Goal: Task Accomplishment & Management: Manage account settings

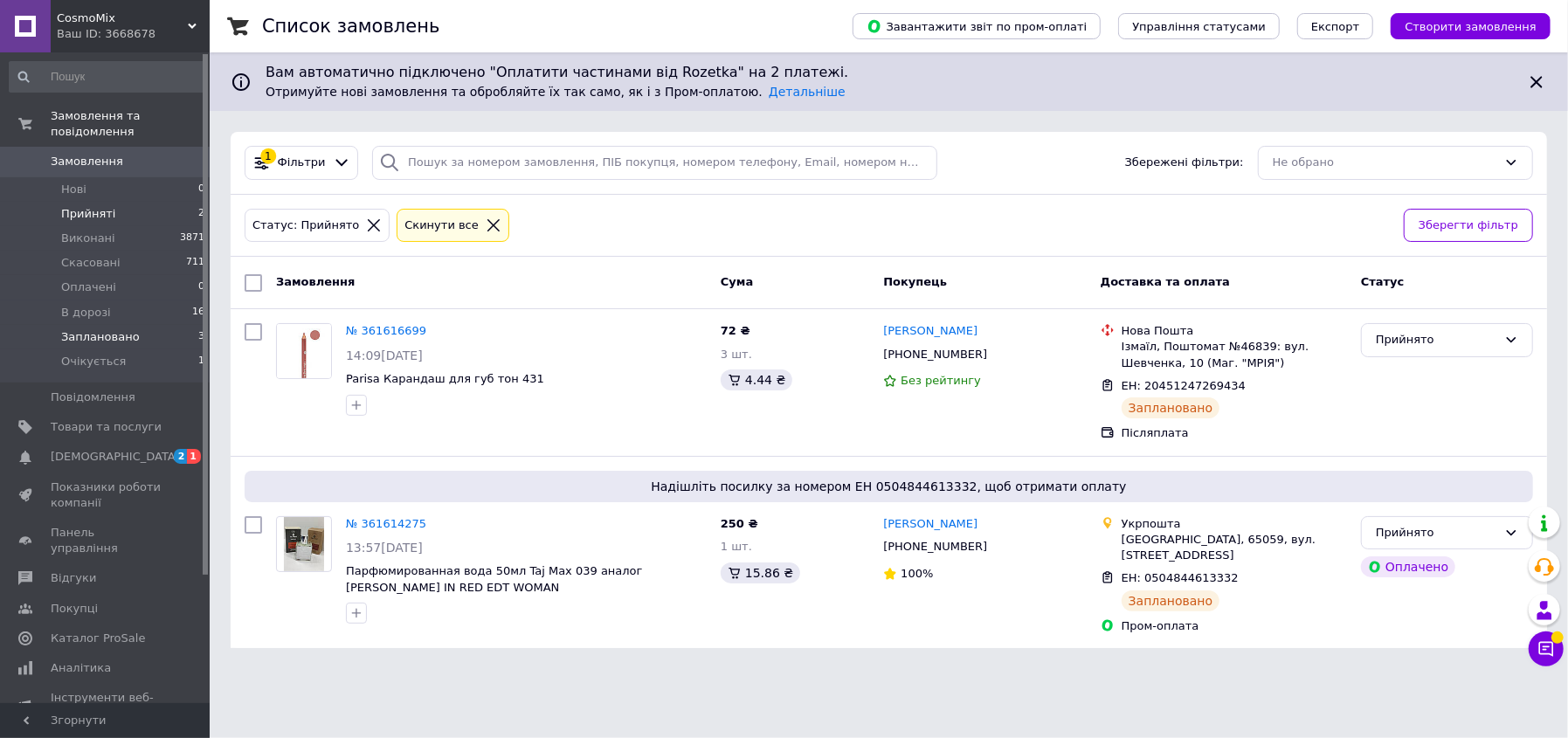
click at [94, 329] on span "Заплановано" at bounding box center [99, 337] width 78 height 16
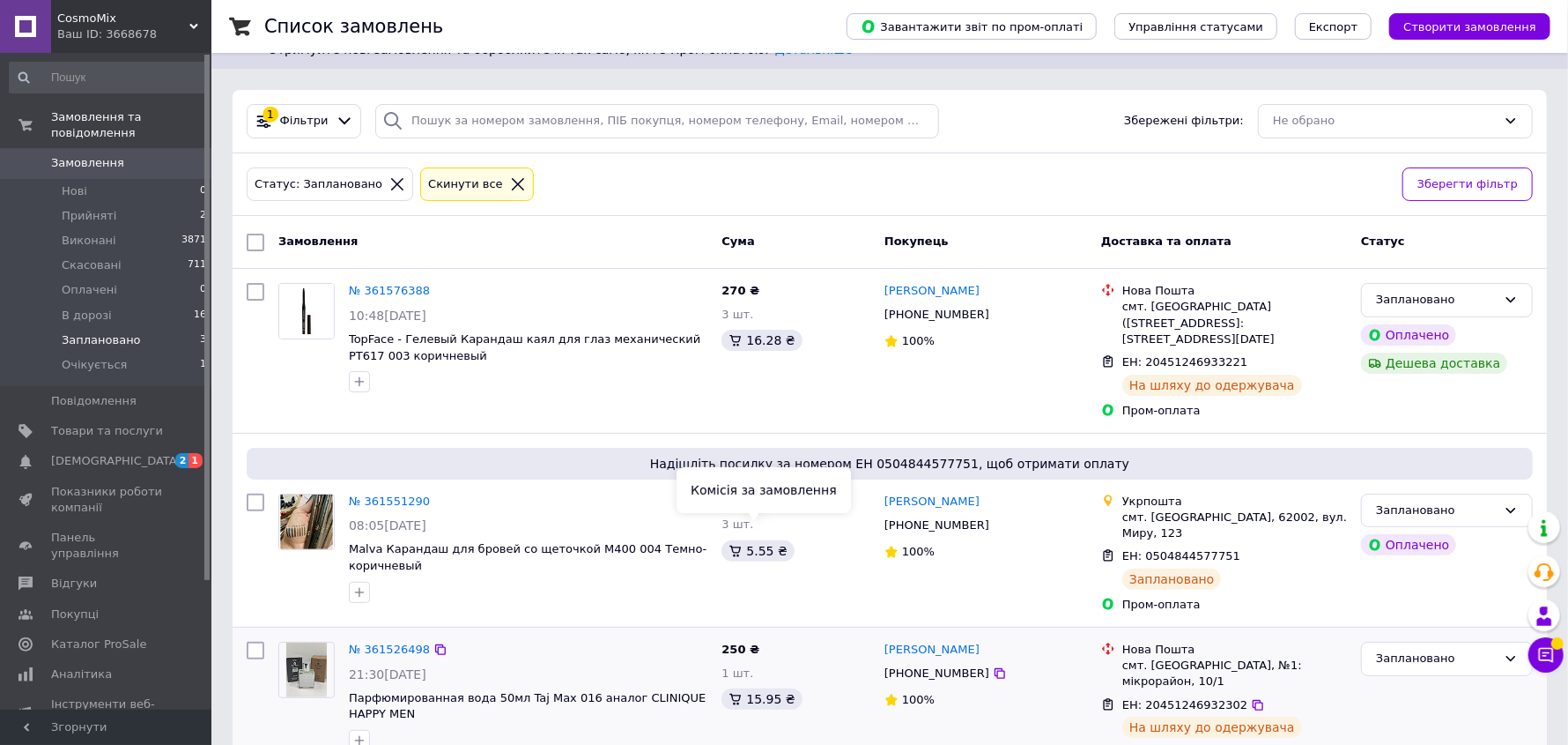
scroll to position [67, 0]
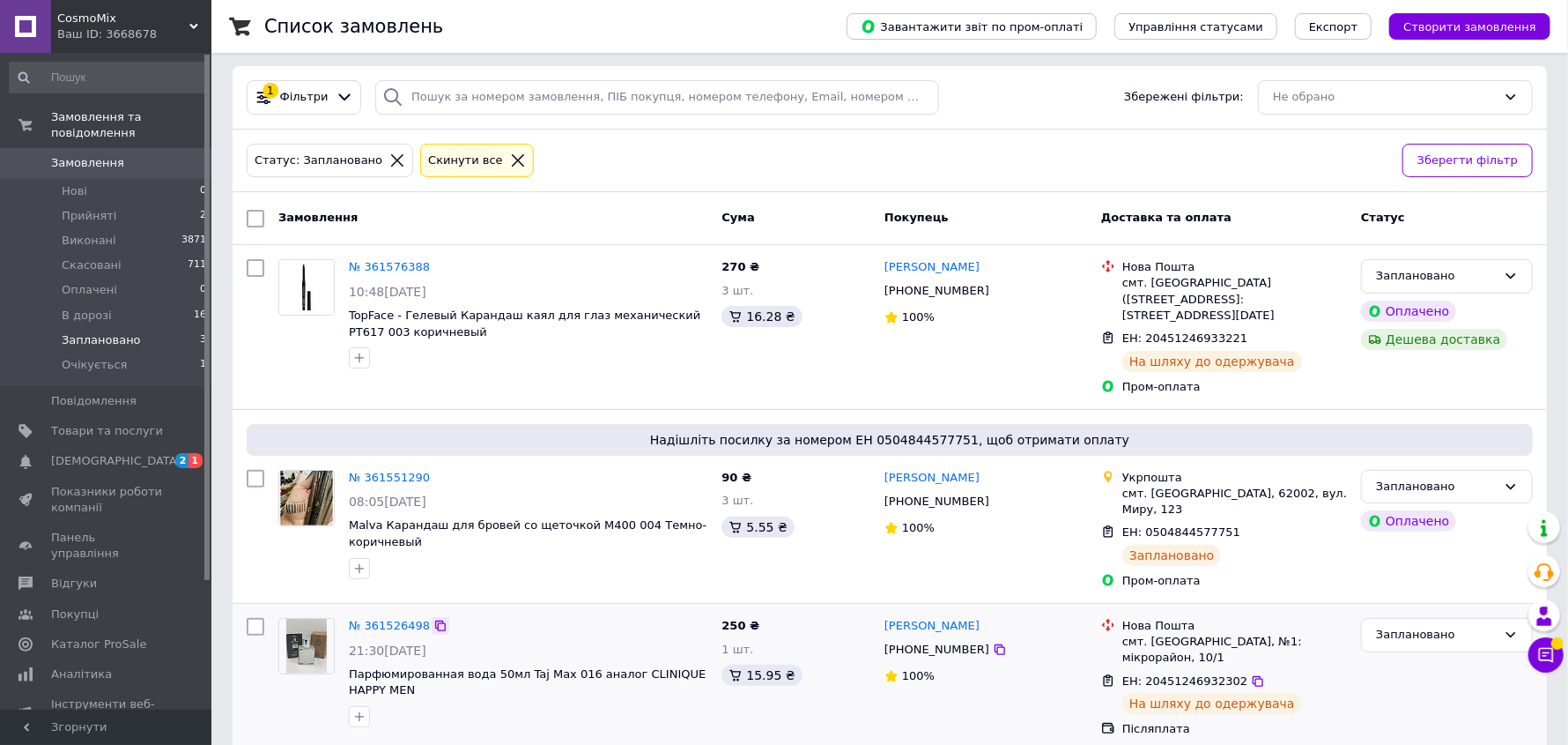
click at [436, 619] on icon at bounding box center [440, 625] width 14 height 14
click at [435, 621] on icon at bounding box center [440, 625] width 10 height 10
click at [435, 473] on icon at bounding box center [440, 477] width 10 height 10
click at [1552, 655] on icon at bounding box center [1547, 655] width 15 height 15
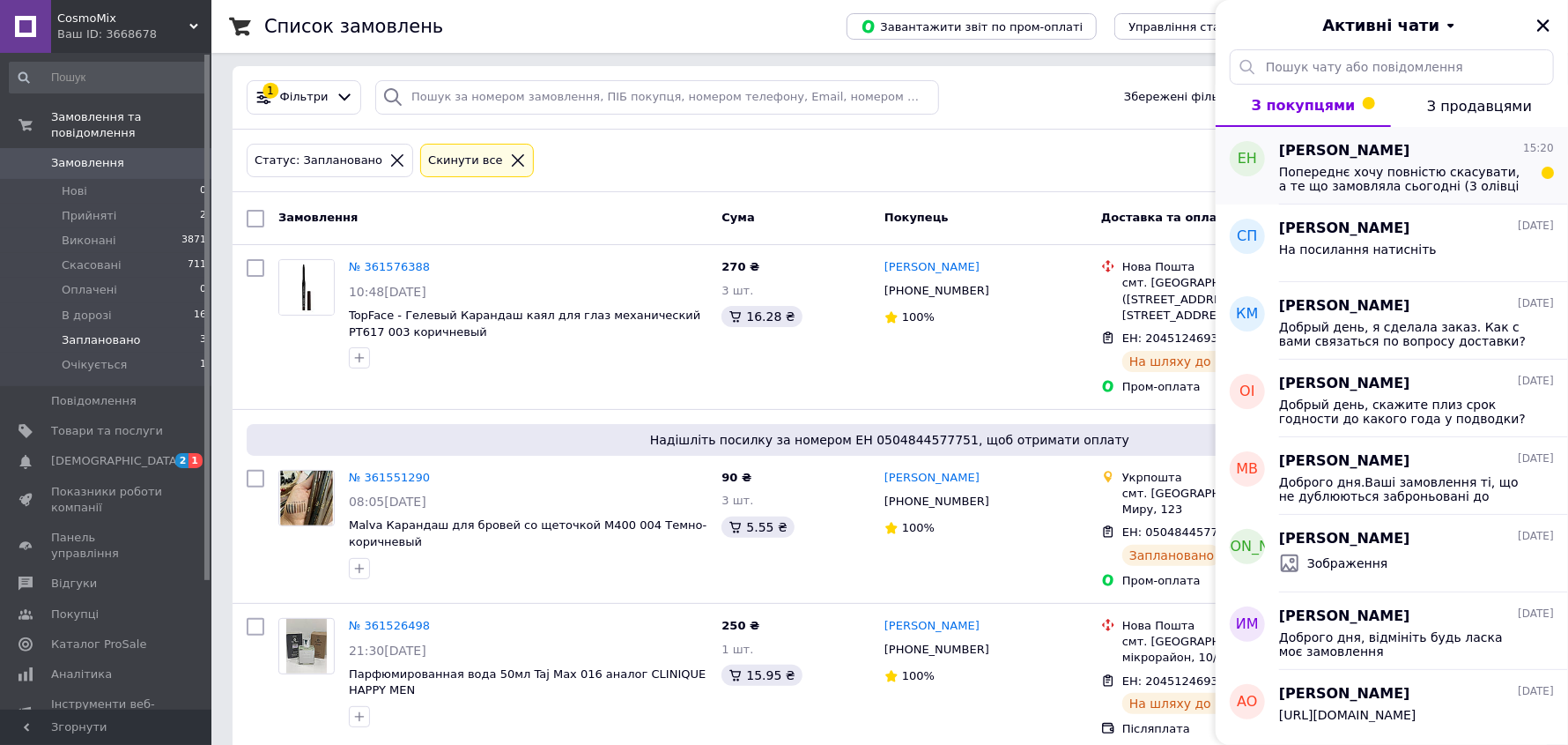
click at [1364, 172] on span "Попереднє хочу повністю скасувати, а те що замовляла сьогодні (3 олівці 431 від…" at bounding box center [1405, 178] width 251 height 28
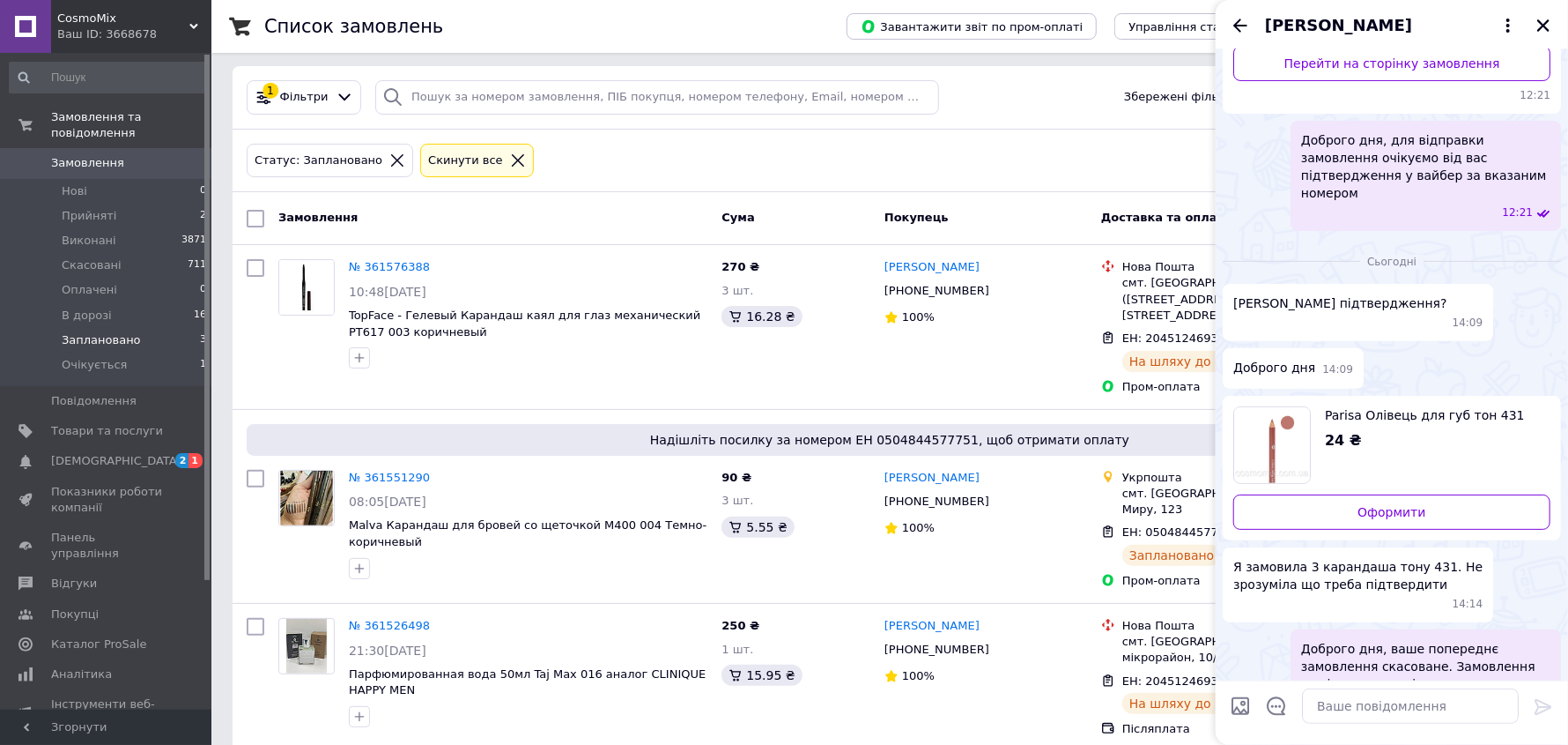
scroll to position [717, 0]
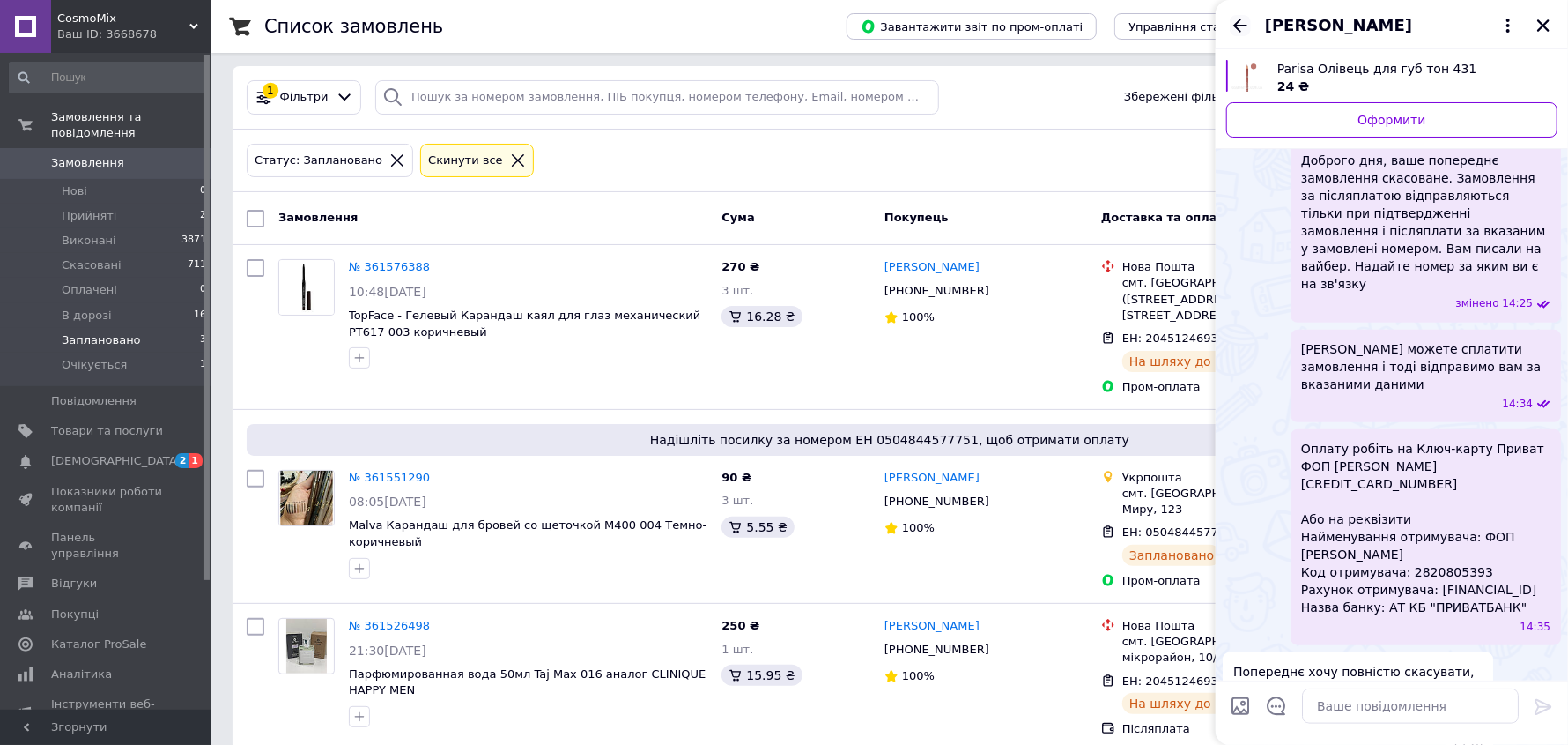
click at [1240, 22] on icon "Назад" at bounding box center [1240, 25] width 21 height 21
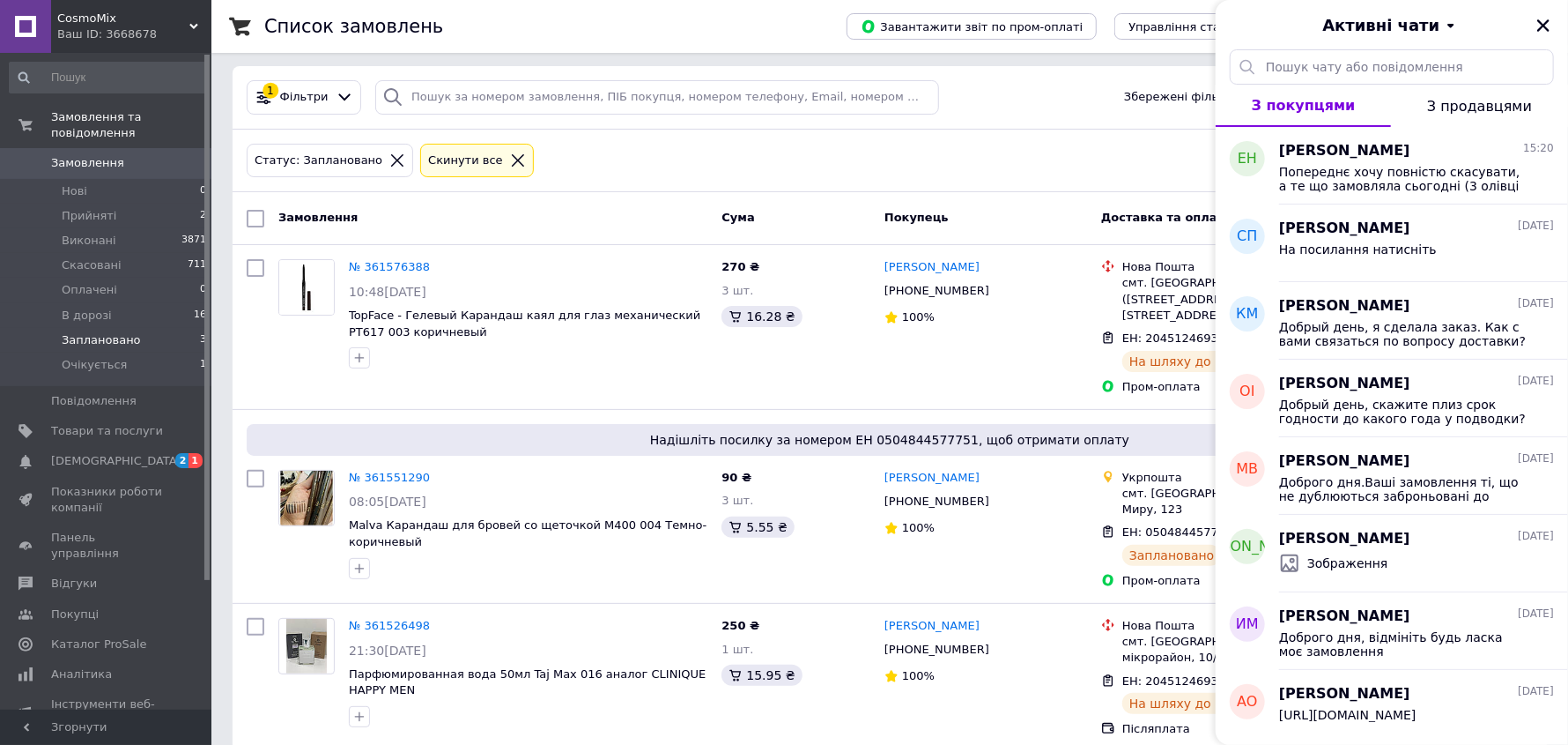
click at [1055, 145] on div "Статус: Заплановано Cкинути все" at bounding box center [817, 161] width 1148 height 42
click at [1546, 20] on icon "Закрити" at bounding box center [1543, 25] width 16 height 16
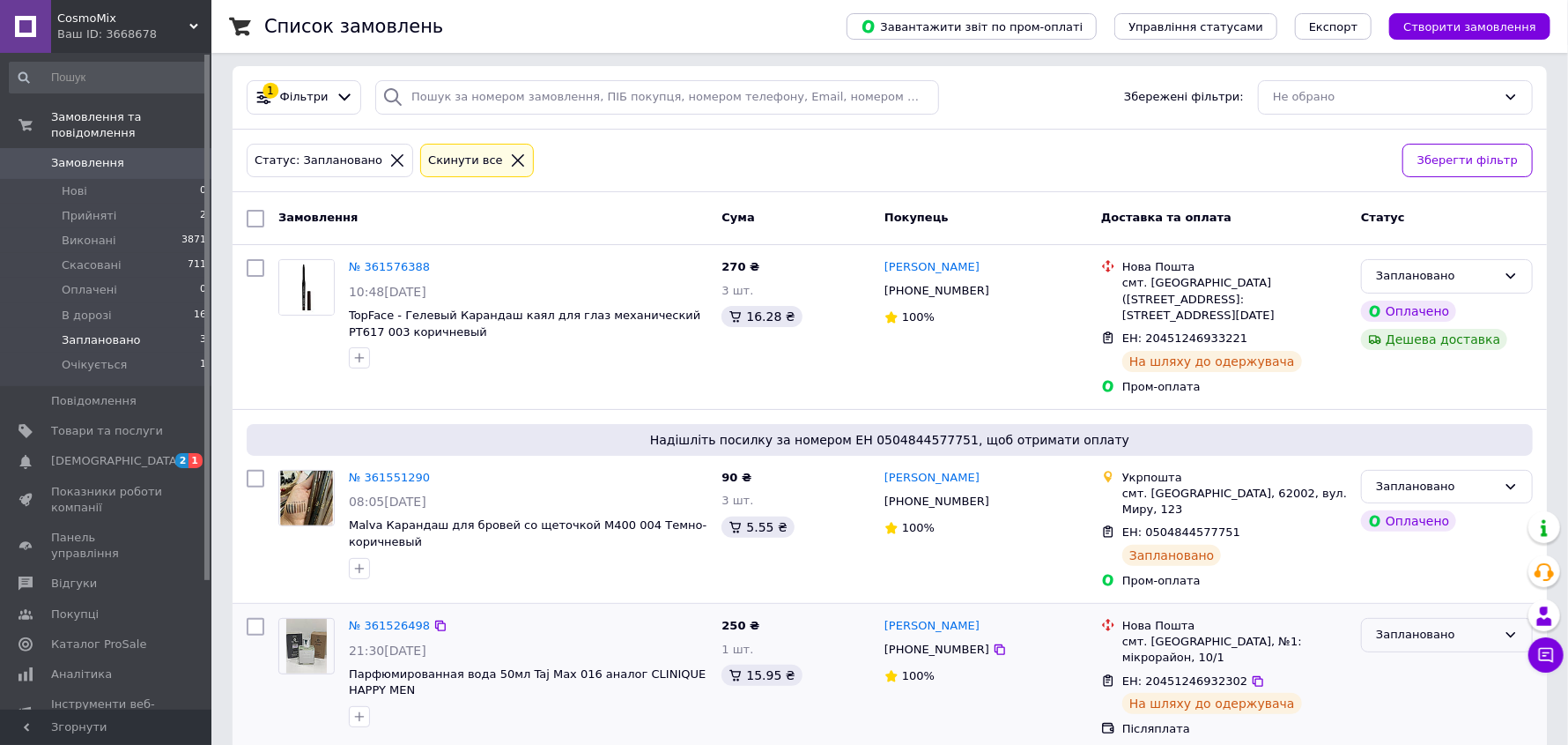
click at [1457, 626] on div "Заплановано" at bounding box center [1436, 635] width 121 height 19
click at [1416, 738] on li "В дорозі" at bounding box center [1446, 753] width 170 height 33
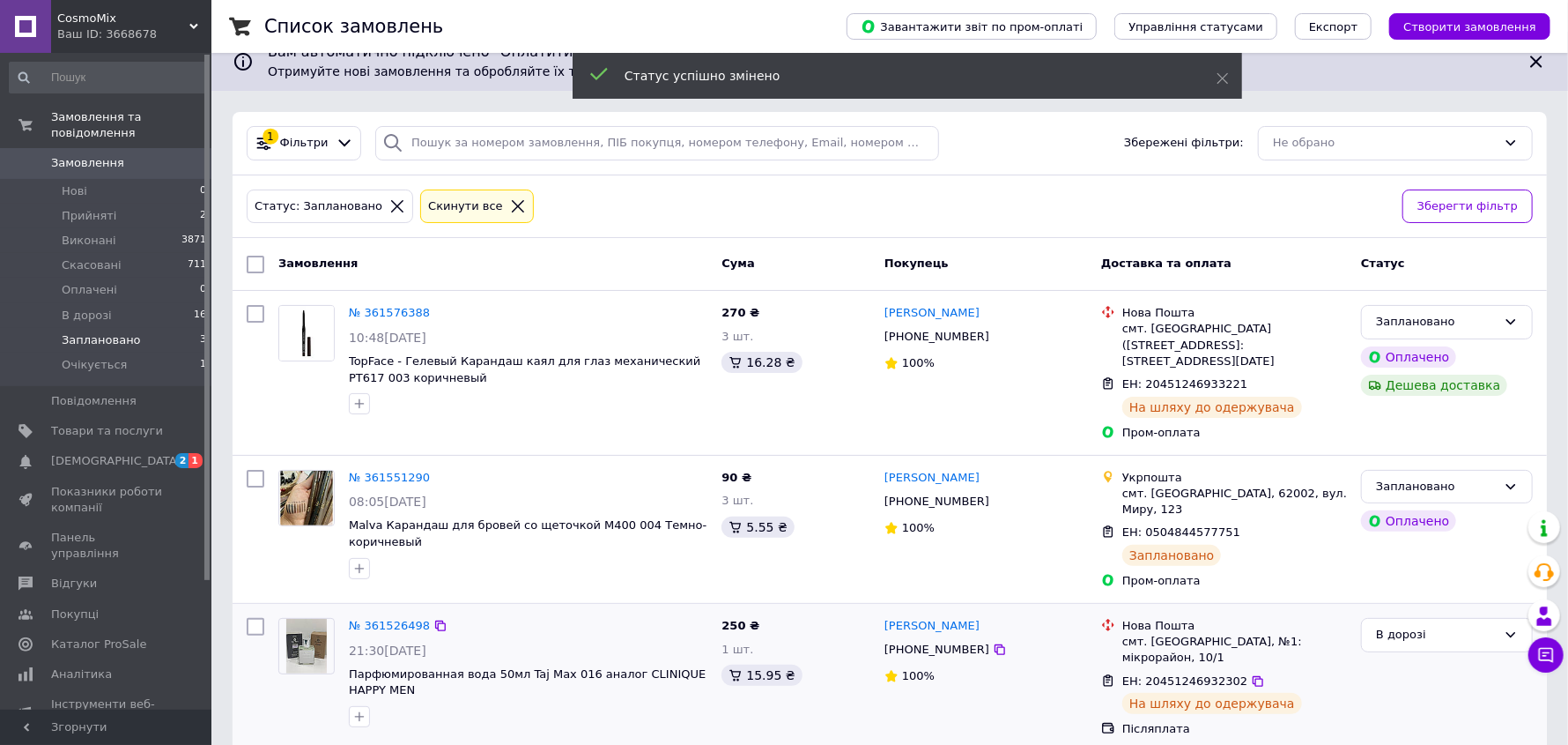
scroll to position [67, 0]
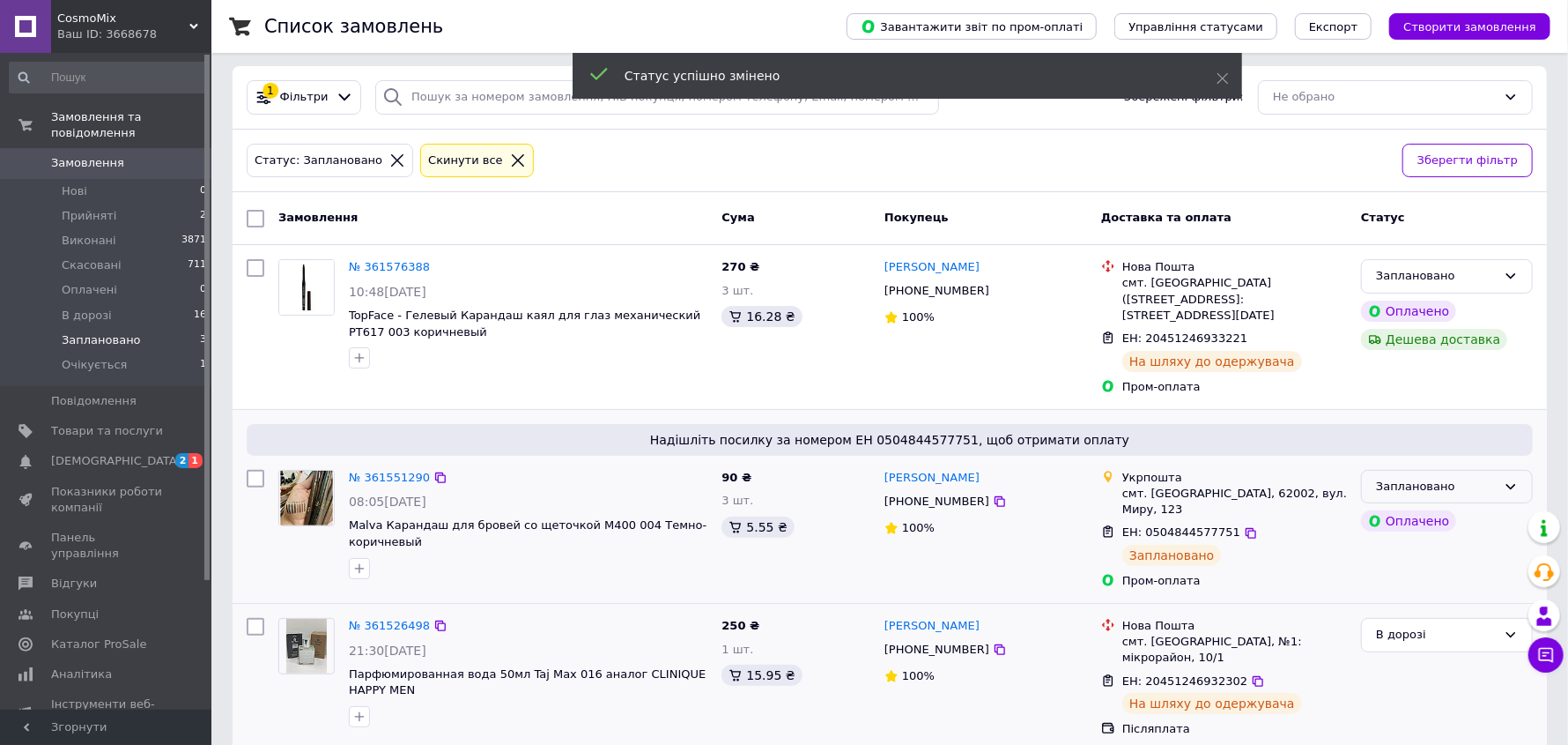
click at [1477, 477] on div "Заплановано" at bounding box center [1436, 487] width 121 height 19
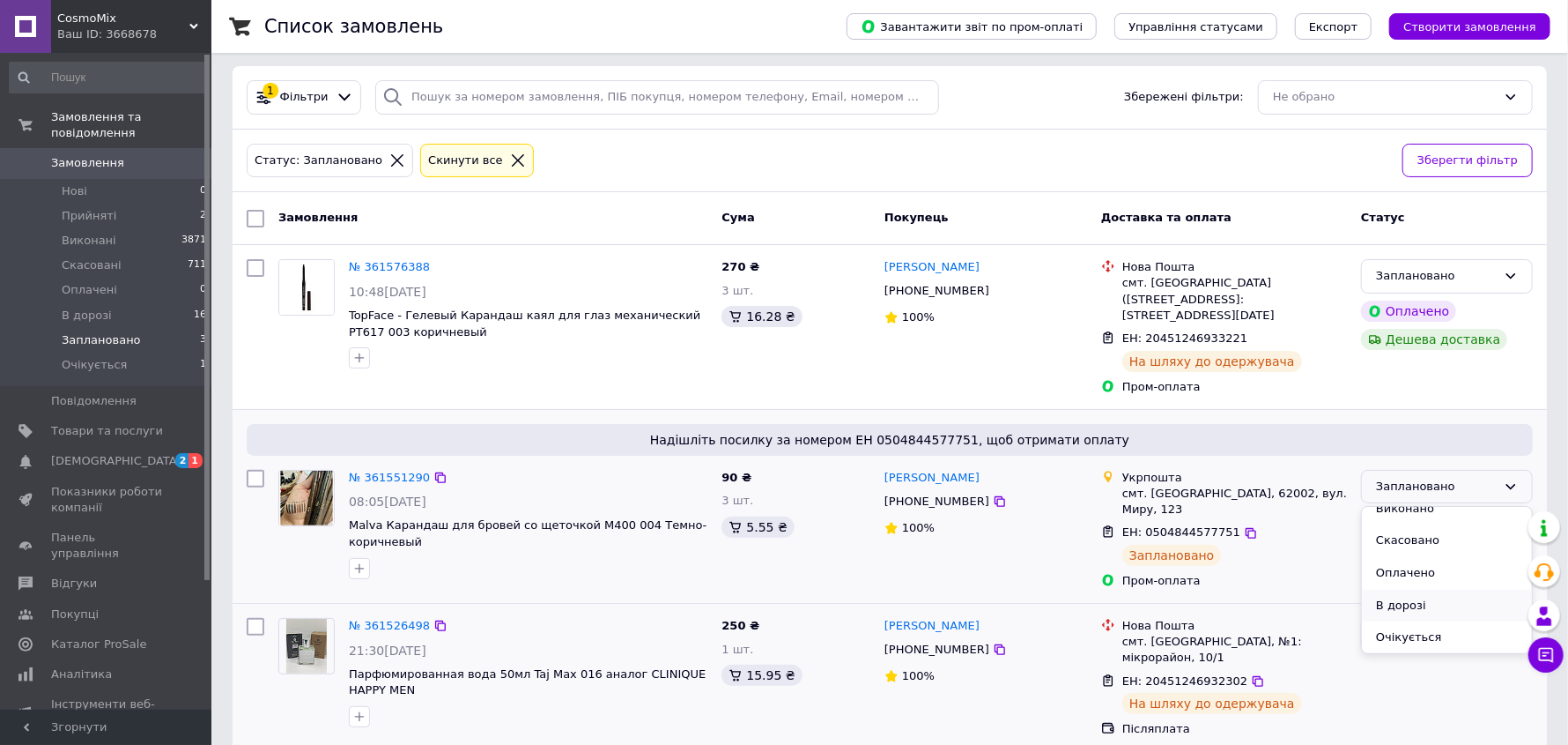
click at [1413, 590] on li "В дорозі" at bounding box center [1446, 606] width 170 height 33
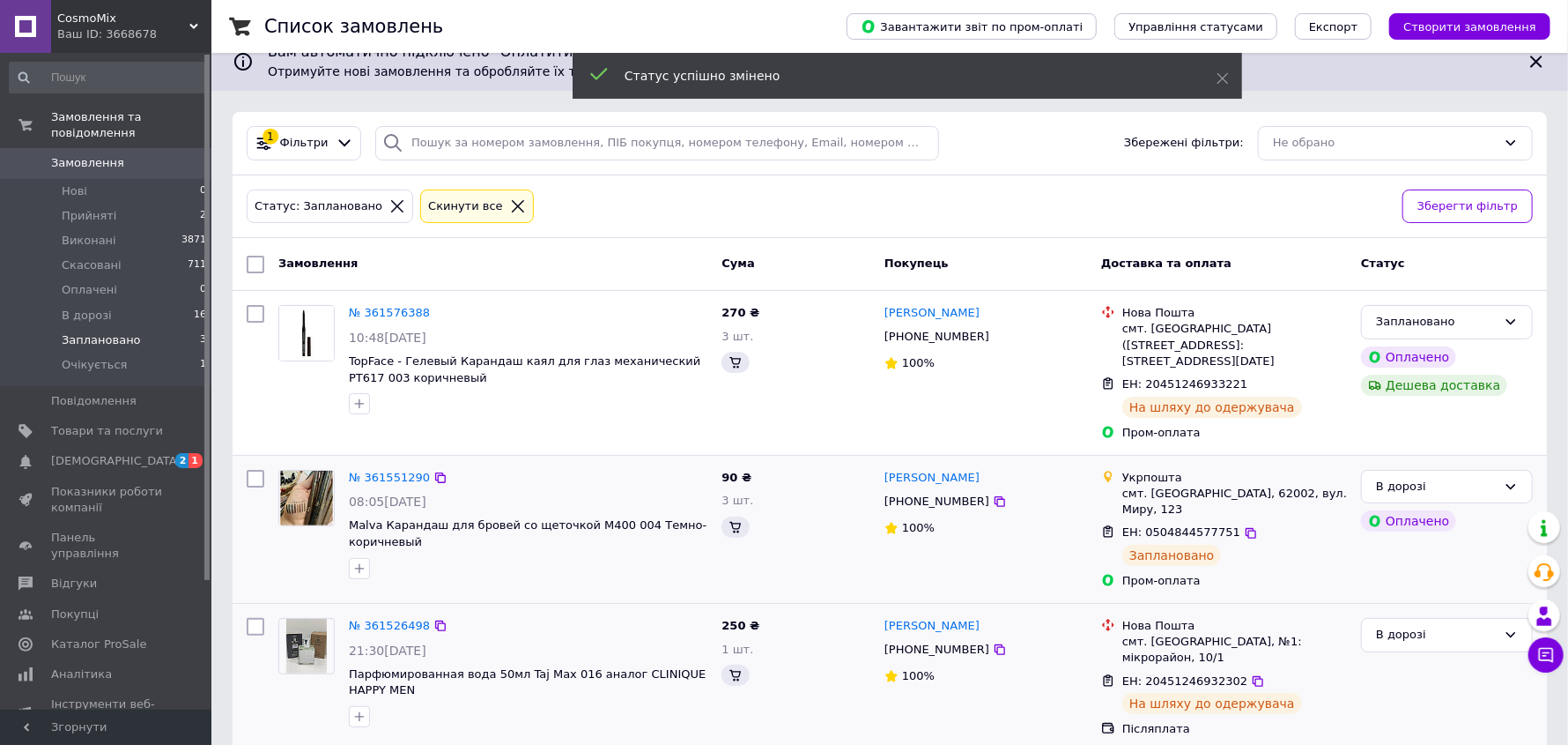
scroll to position [67, 0]
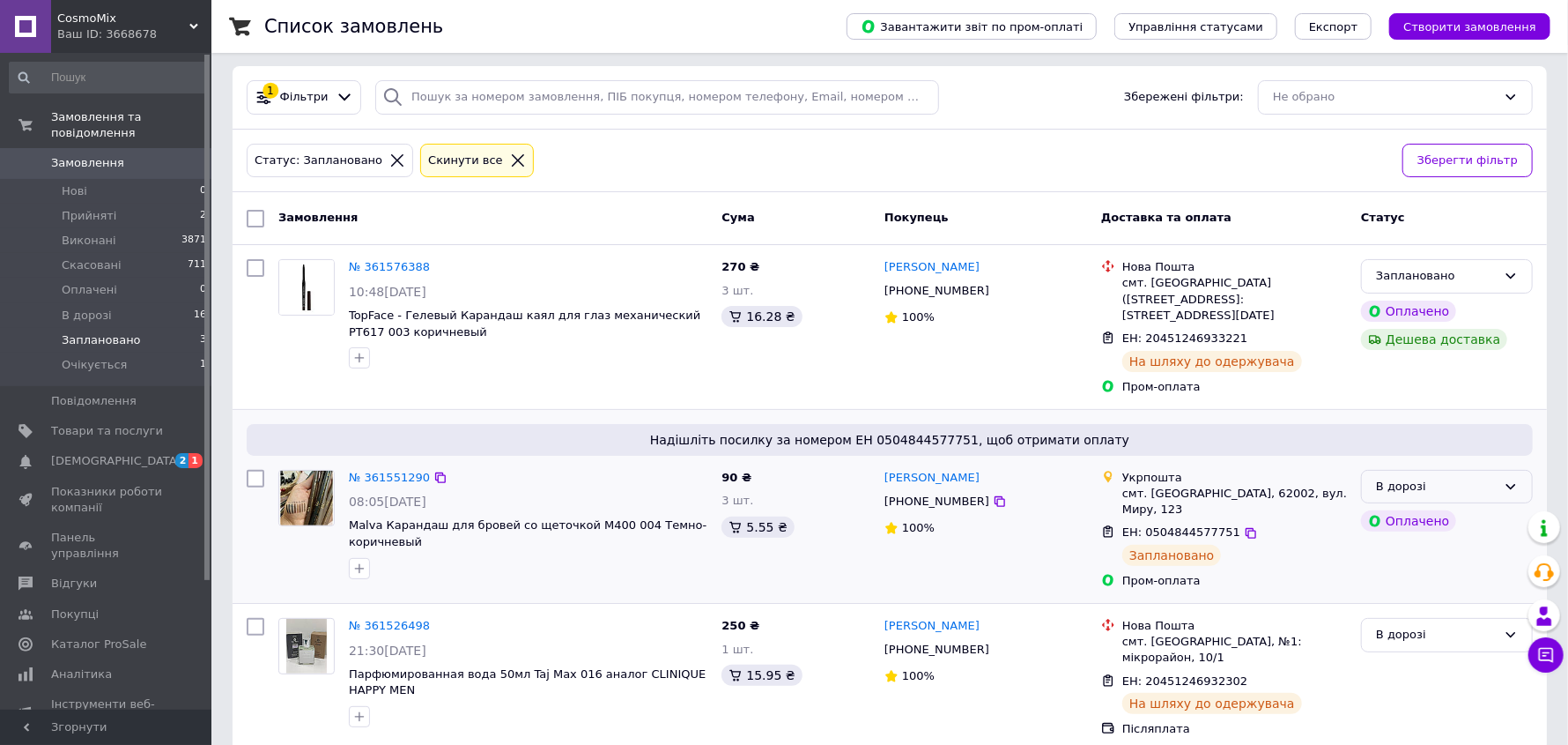
click at [1424, 477] on div "В дорозі" at bounding box center [1436, 487] width 121 height 19
click at [1419, 590] on li "Заплановано" at bounding box center [1446, 606] width 170 height 33
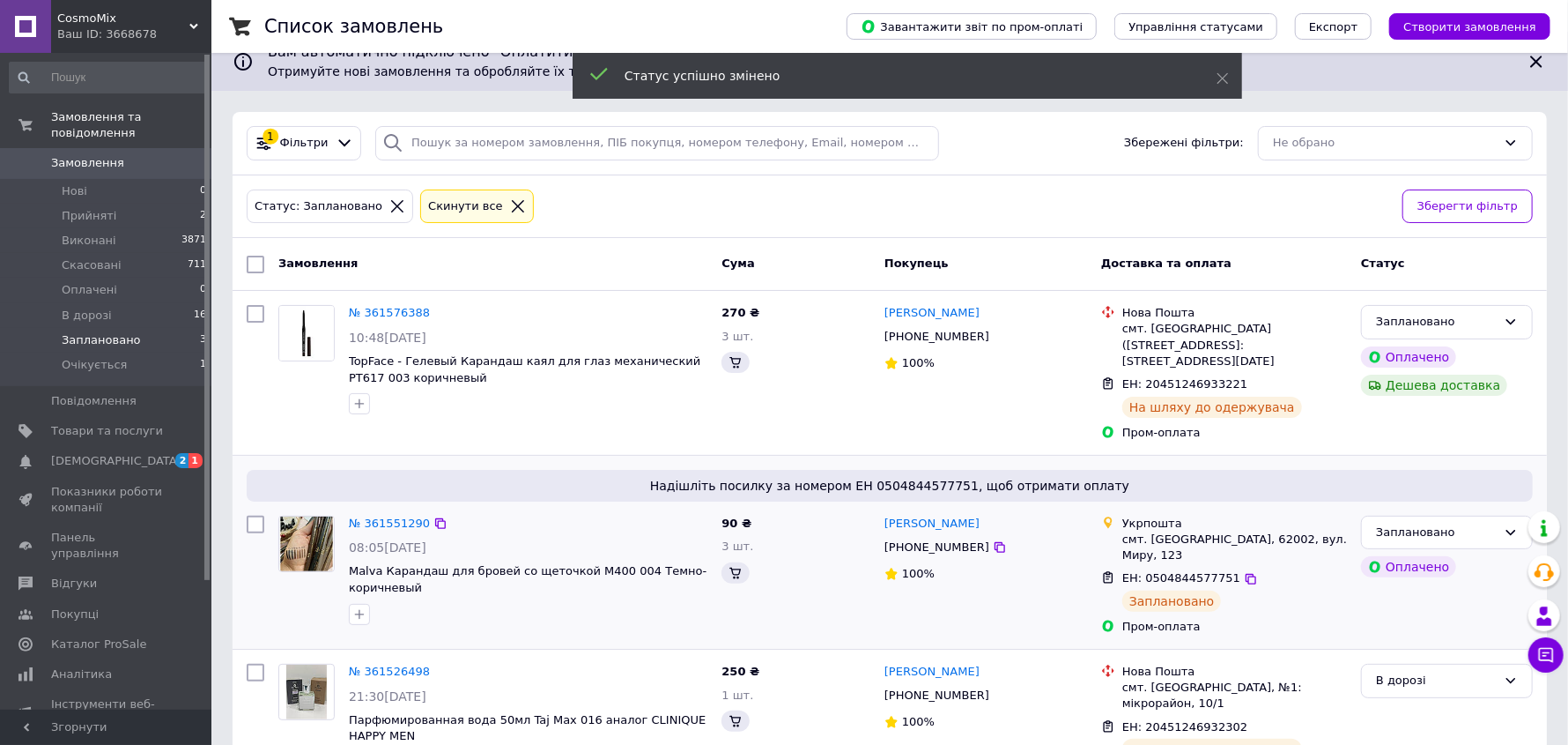
scroll to position [67, 0]
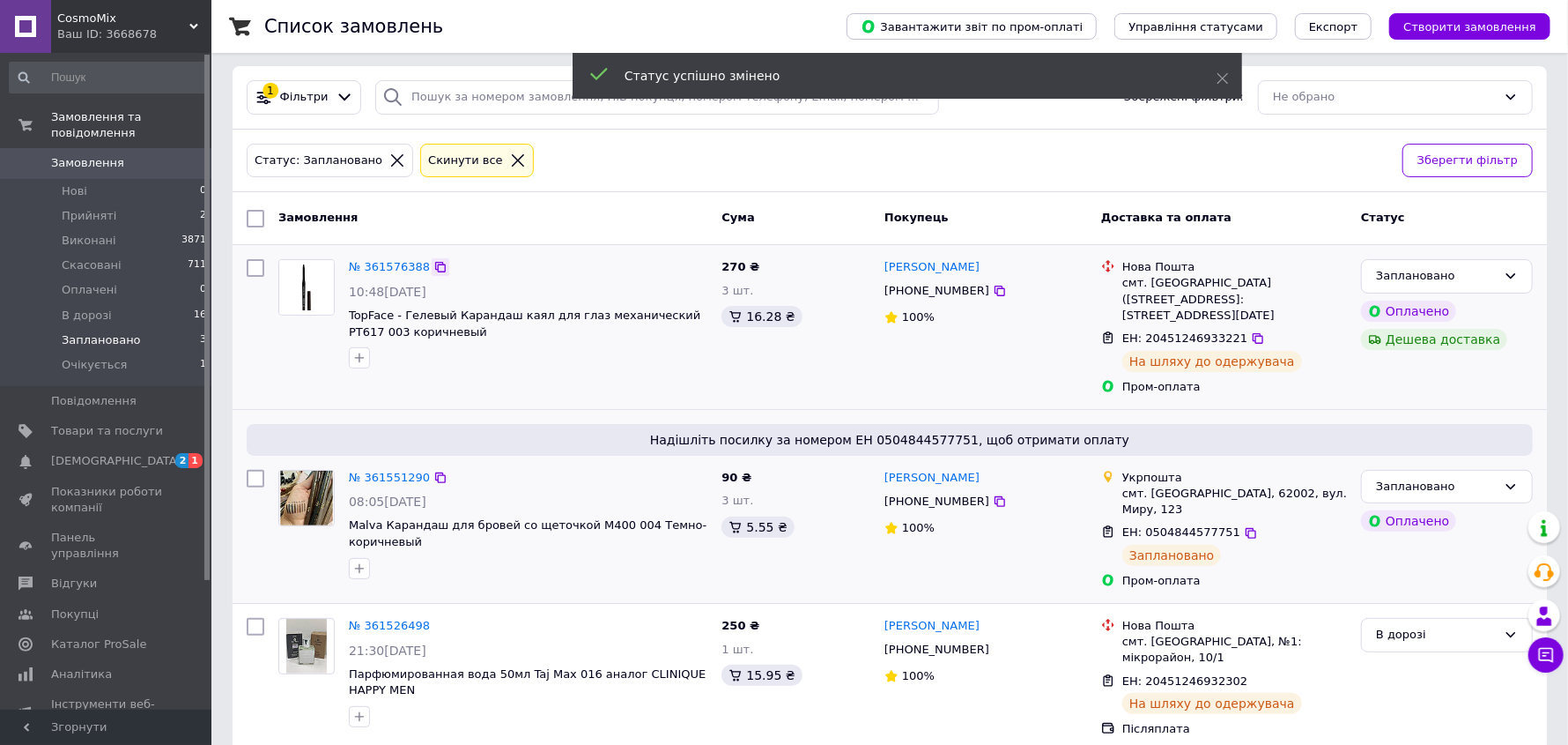
click at [435, 264] on icon at bounding box center [440, 267] width 10 height 10
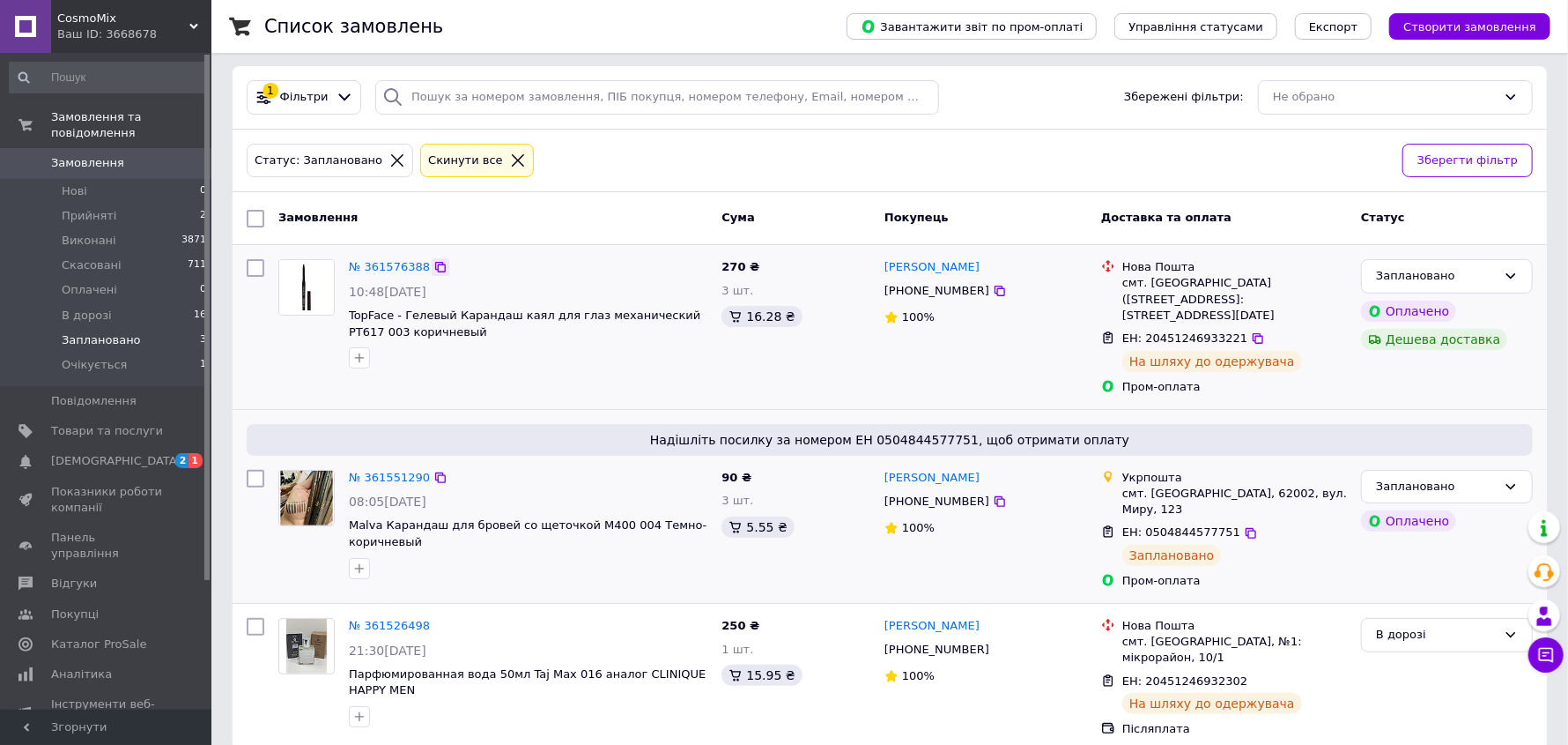
click at [435, 266] on icon at bounding box center [440, 267] width 10 height 10
click at [1446, 275] on div "Заплановано" at bounding box center [1436, 277] width 121 height 19
click at [1417, 386] on li "В дорозі" at bounding box center [1446, 395] width 170 height 33
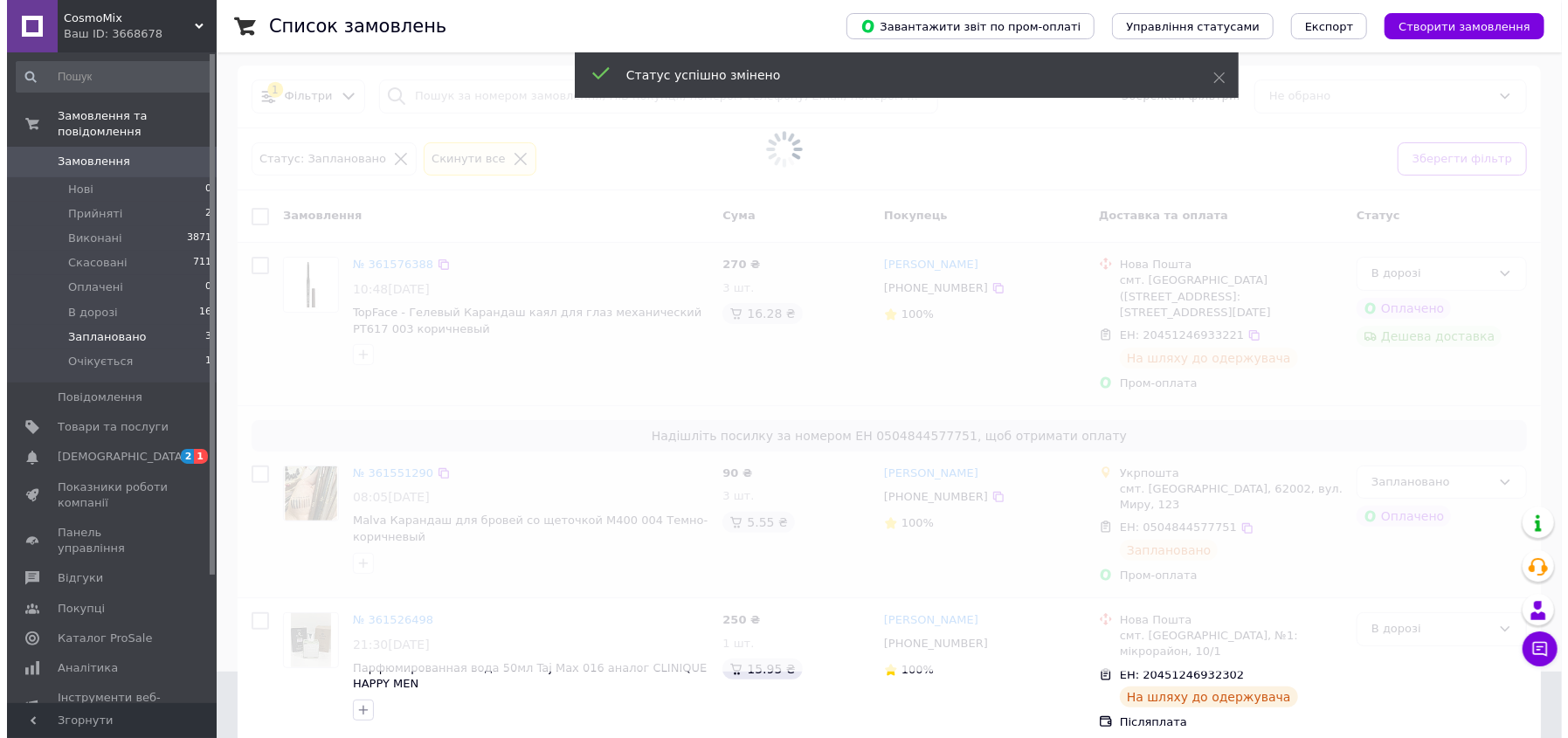
scroll to position [0, 0]
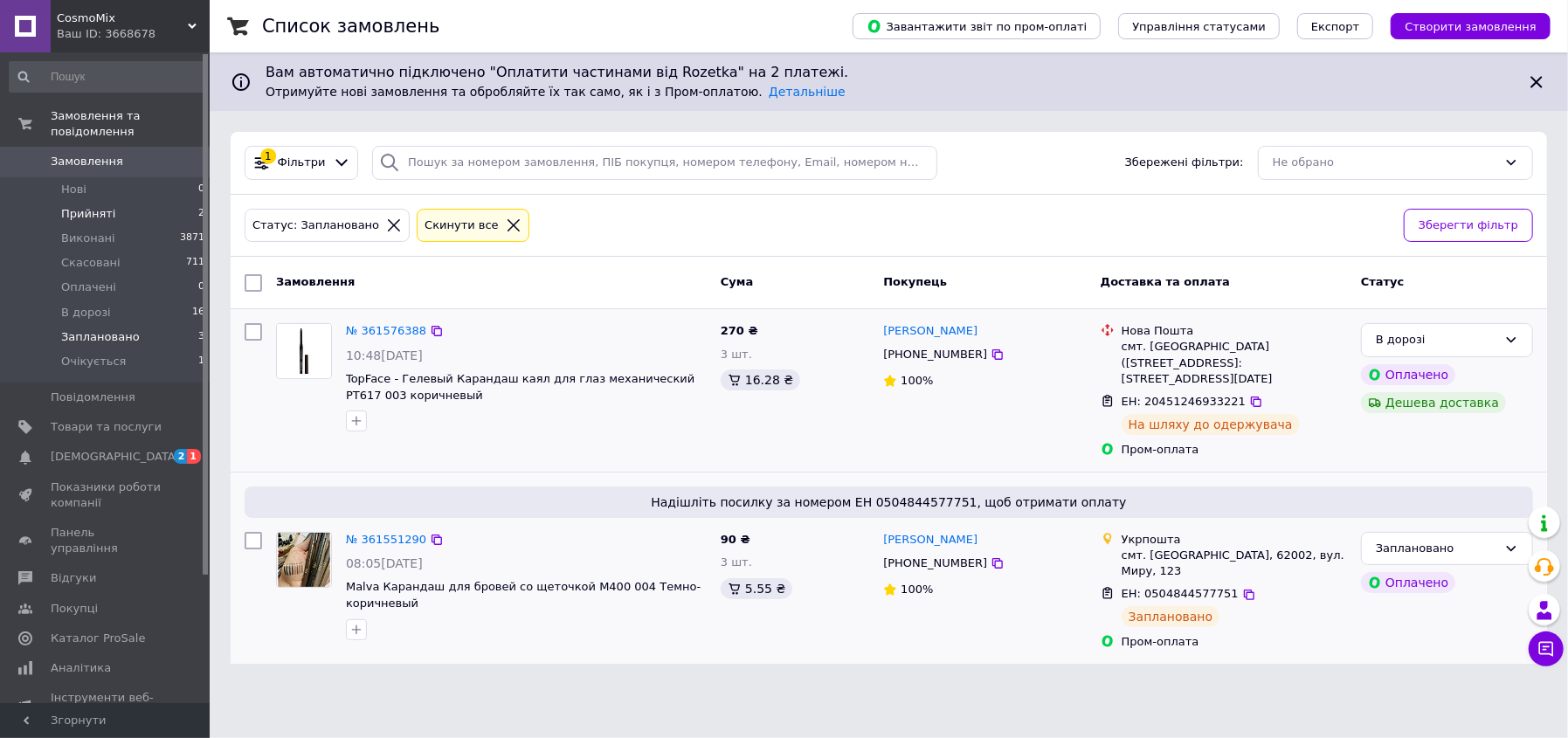
click at [86, 206] on span "Прийняті" at bounding box center [87, 213] width 54 height 16
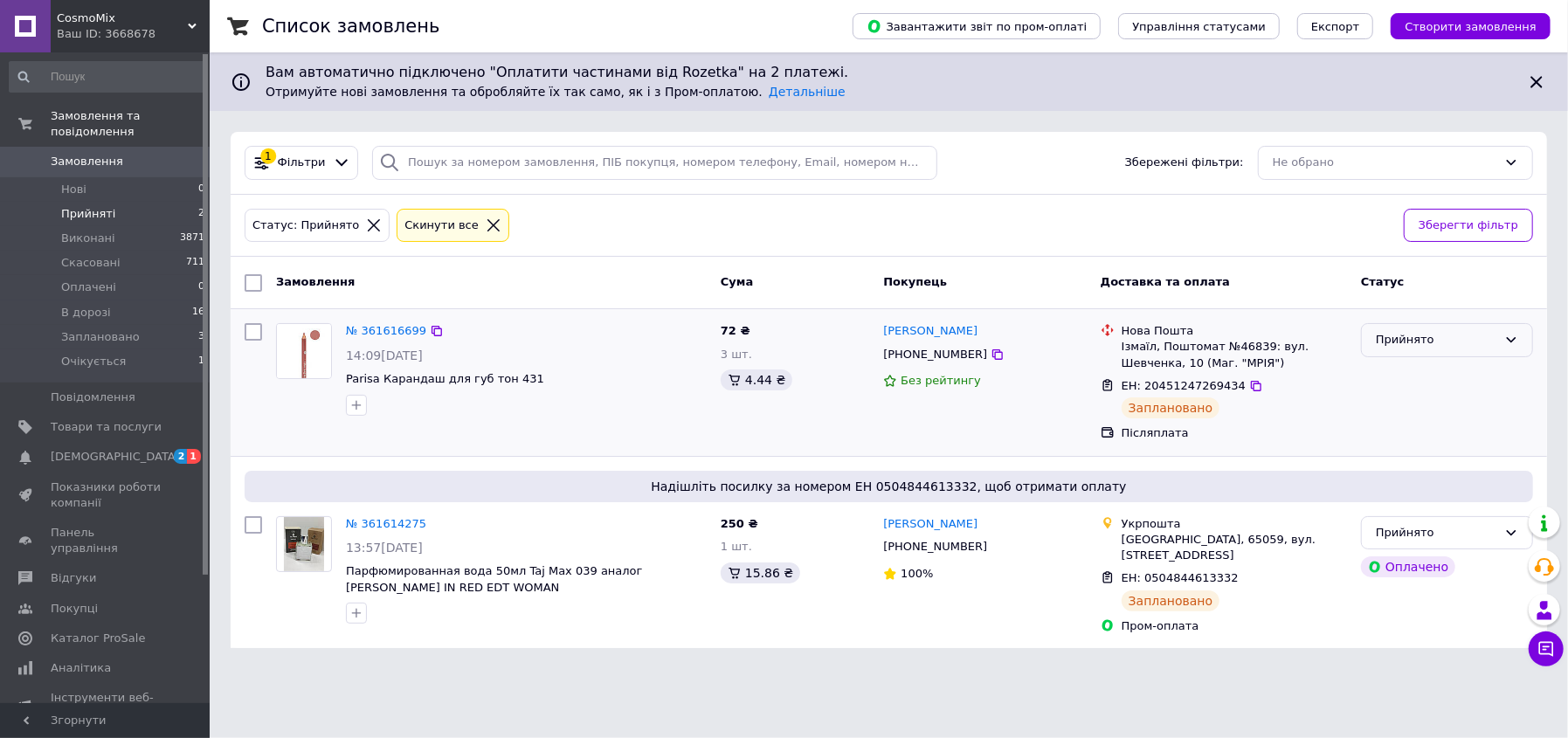
click at [1453, 335] on div "Прийнято" at bounding box center [1437, 340] width 122 height 18
click at [1417, 458] on li "Заплановано" at bounding box center [1446, 457] width 170 height 32
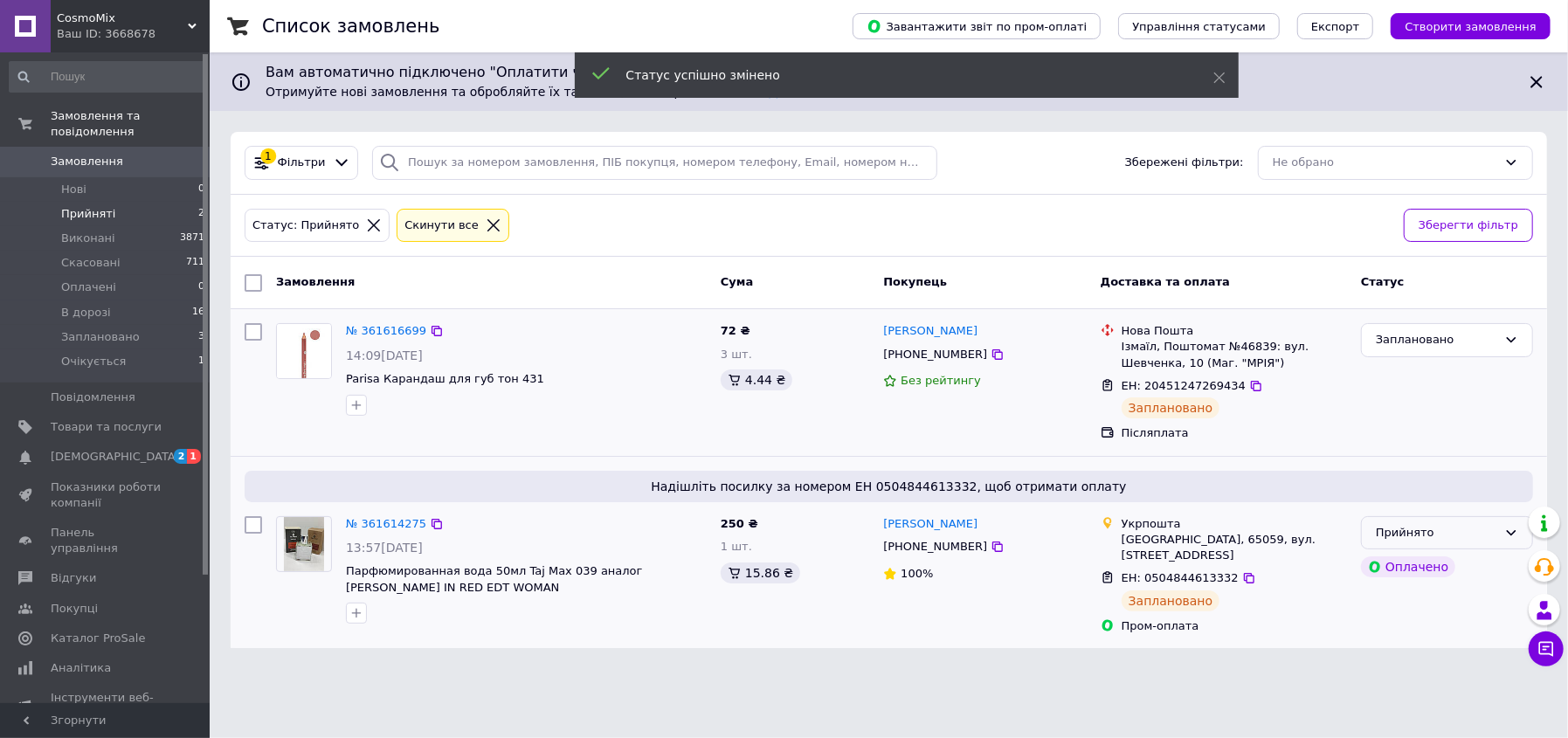
click at [1460, 525] on div "Прийнято" at bounding box center [1437, 533] width 122 height 18
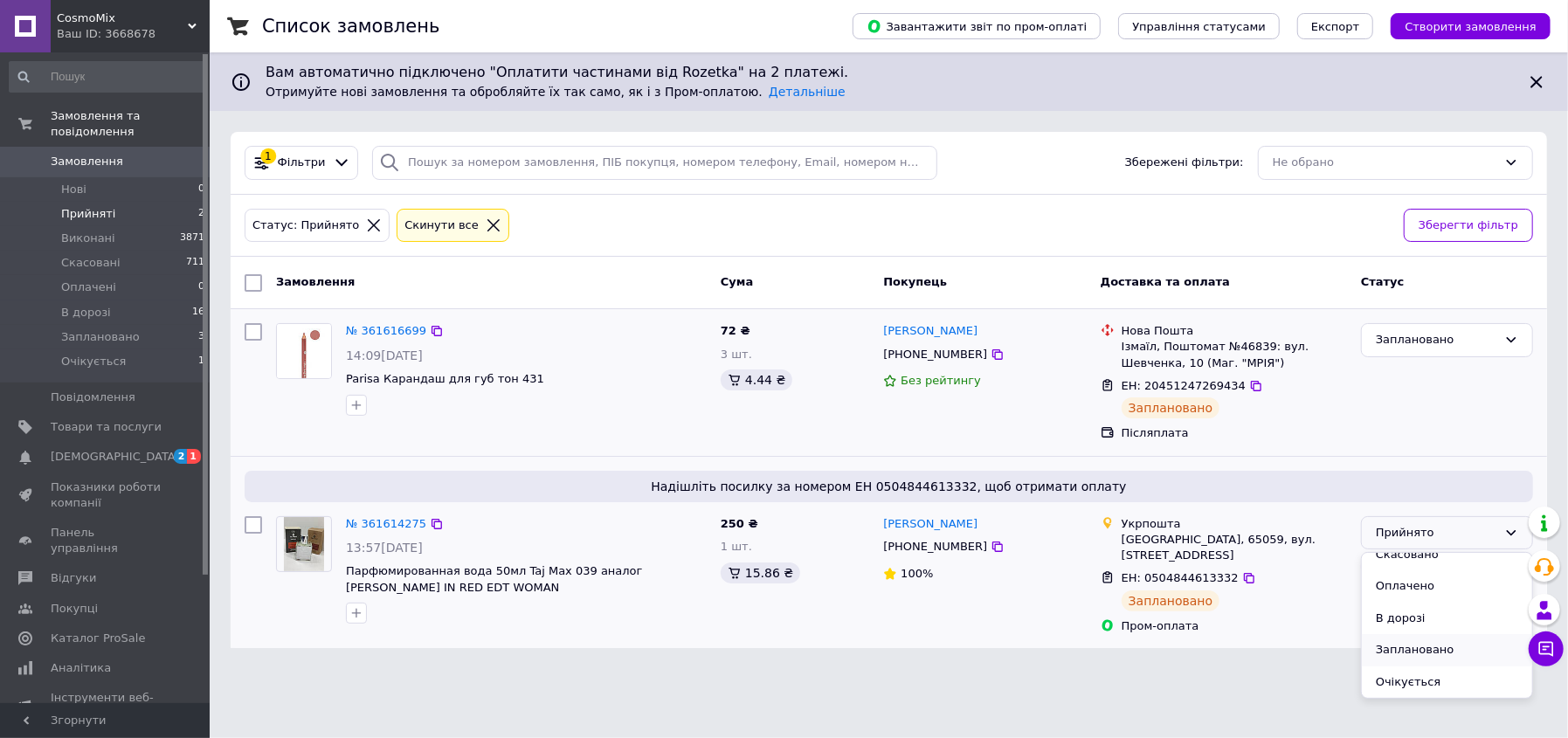
click at [1417, 645] on li "Заплановано" at bounding box center [1446, 650] width 170 height 32
click at [64, 449] on span "[DEMOGRAPHIC_DATA]" at bounding box center [115, 456] width 129 height 16
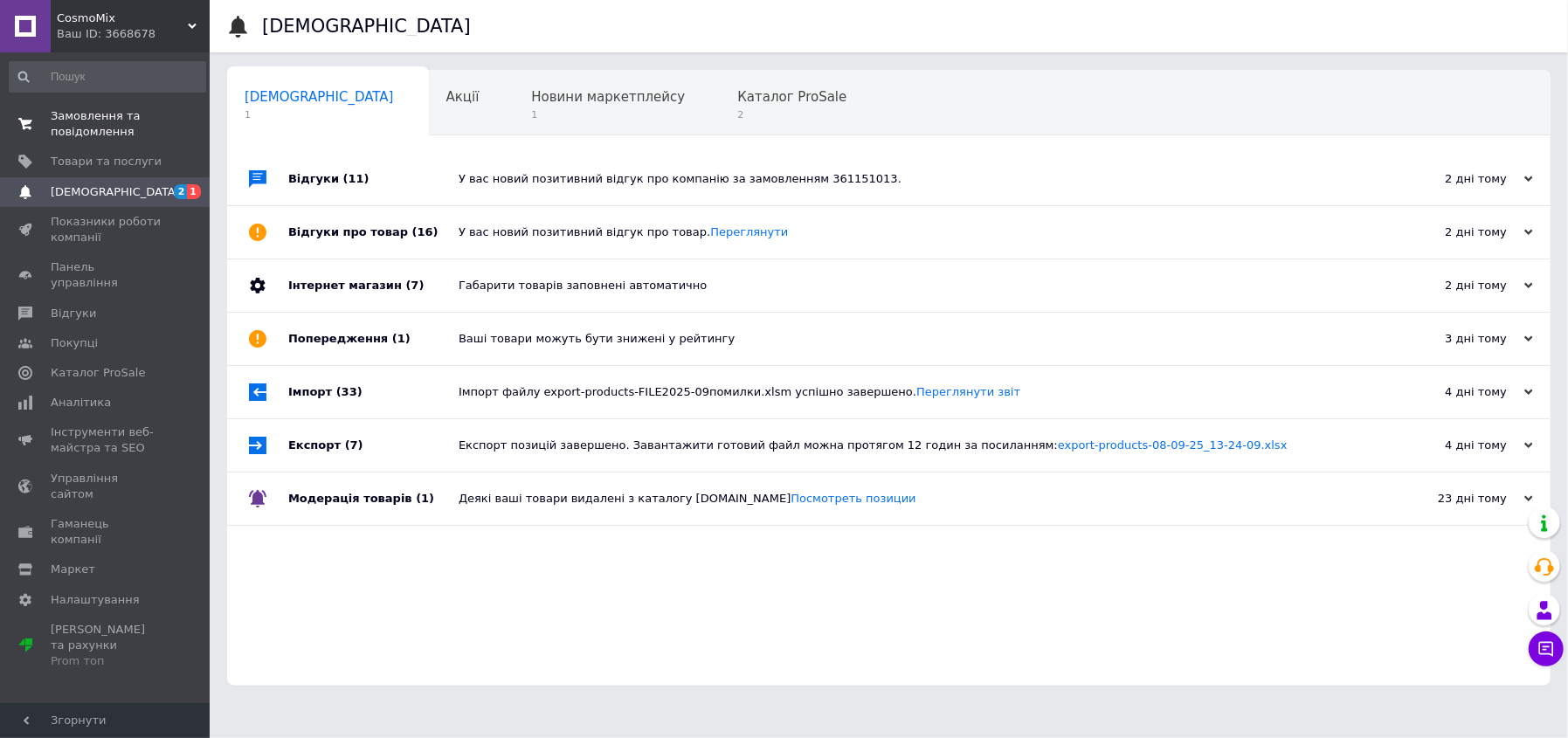
click at [78, 128] on span "Замовлення та повідомлення" at bounding box center [106, 124] width 111 height 31
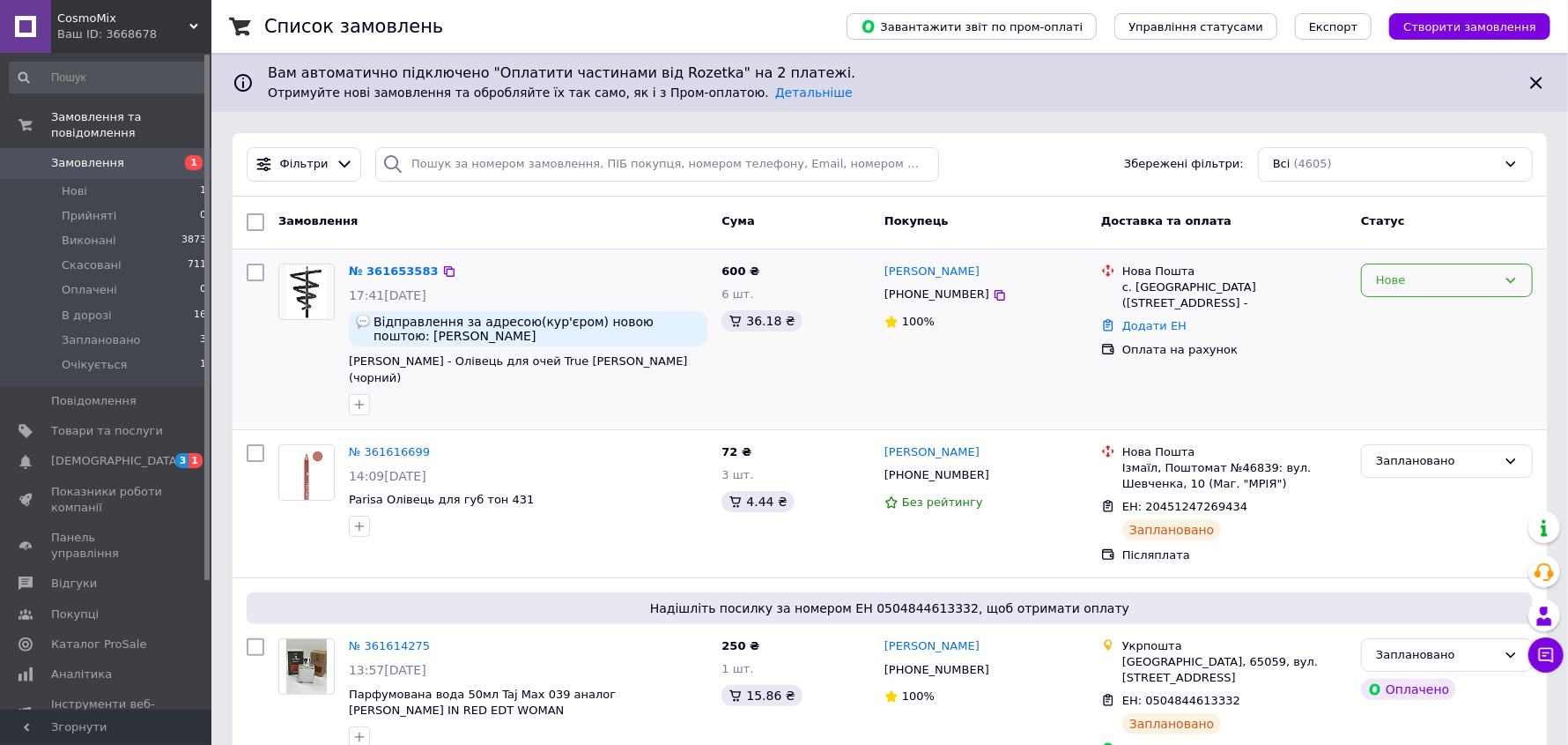
click at [1484, 273] on div "Нове" at bounding box center [1436, 281] width 121 height 19
click at [1437, 312] on li "Прийнято" at bounding box center [1446, 317] width 170 height 33
click at [396, 265] on link "№ 361653583" at bounding box center [389, 271] width 81 height 13
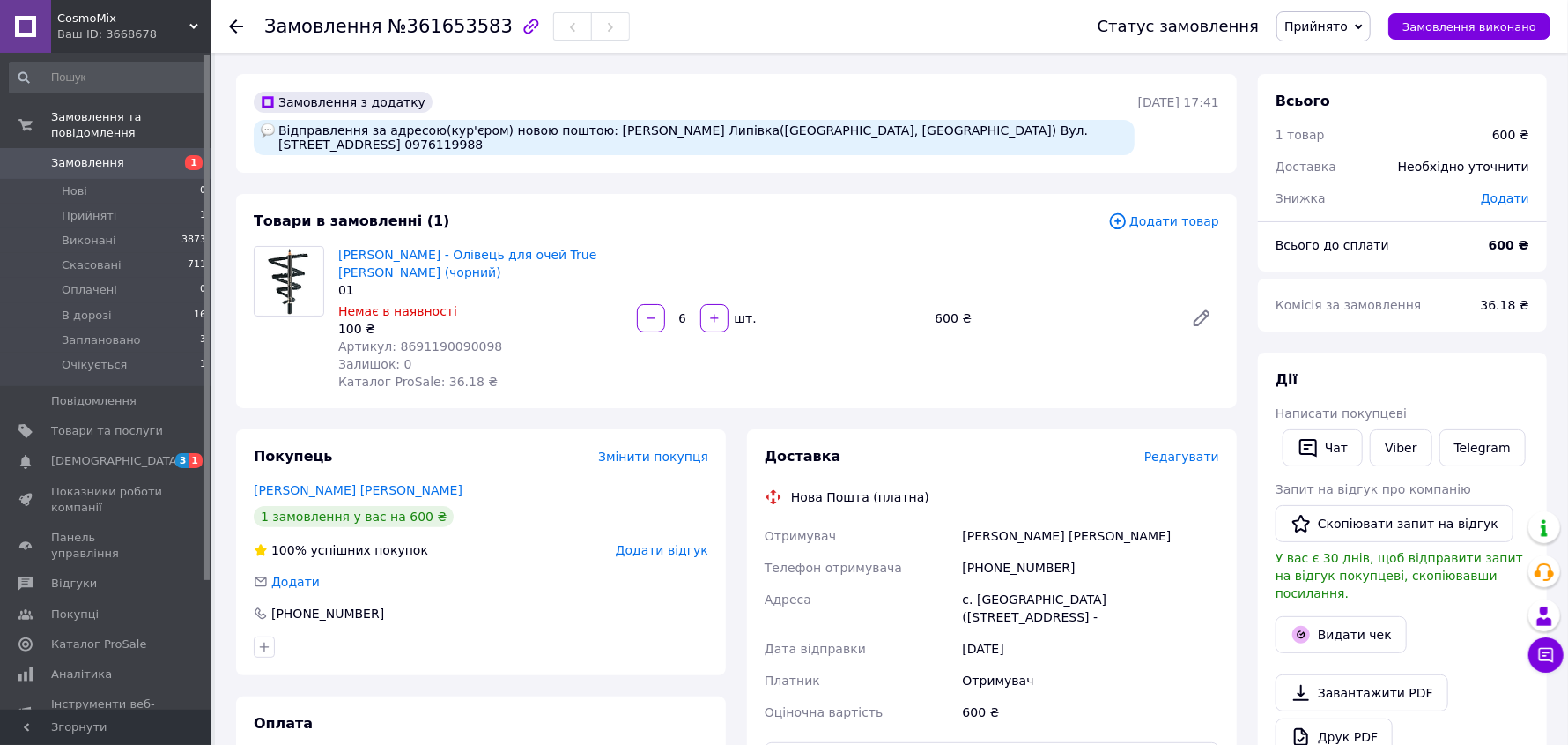
click at [1371, 20] on span "Прийнято" at bounding box center [1324, 26] width 95 height 30
click at [1356, 190] on li "Очікується" at bounding box center [1326, 194] width 97 height 26
click at [902, 252] on div "[PERSON_NAME] - Олівець для очей True [PERSON_NAME] (чорний) 01 Немає в наявнос…" at bounding box center [779, 318] width 895 height 151
click at [87, 333] on span "Заплановано" at bounding box center [100, 340] width 79 height 16
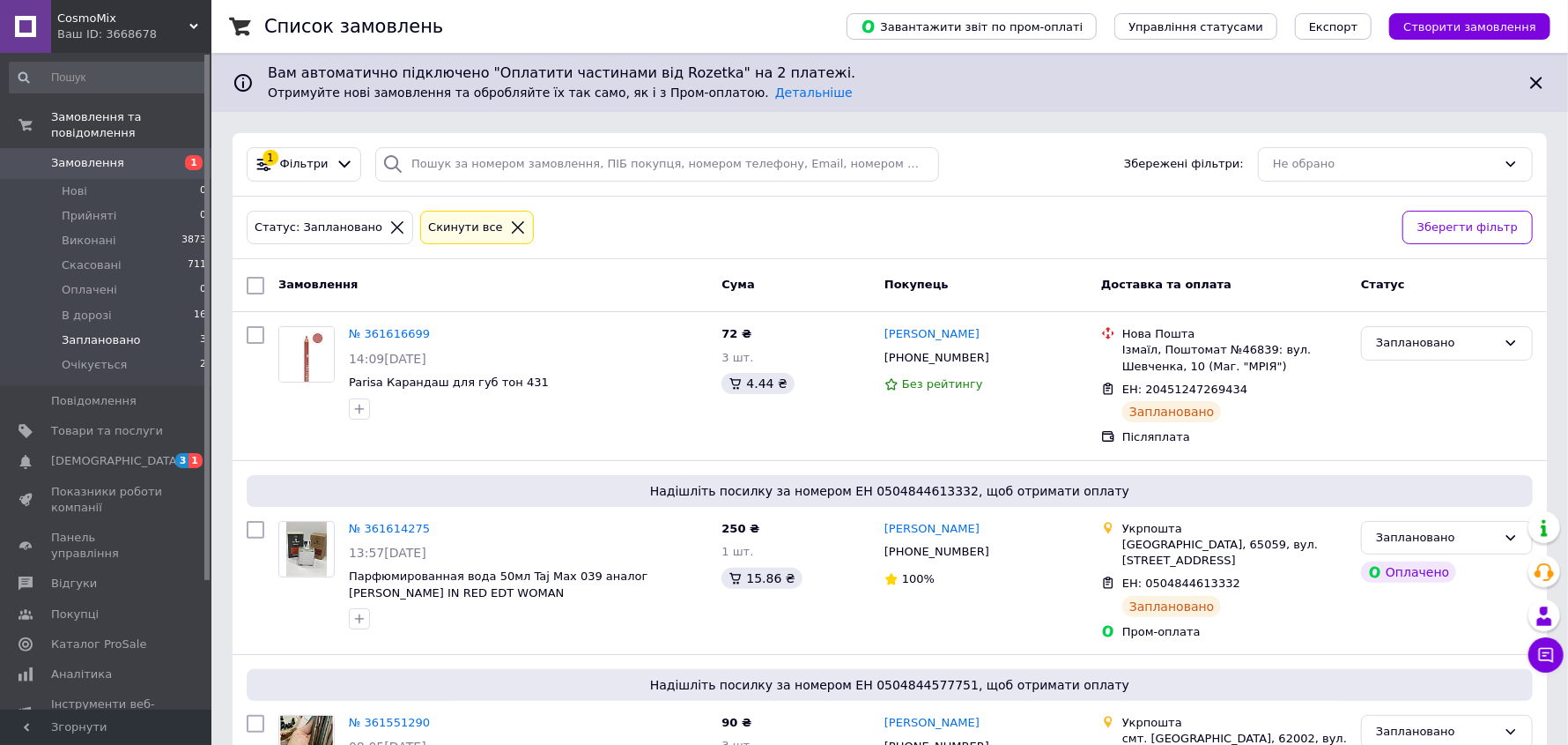
click at [644, 266] on div "Замовлення Cума Покупець Доставка та оплата Статус" at bounding box center [890, 285] width 1315 height 53
click at [94, 453] on span "[DEMOGRAPHIC_DATA]" at bounding box center [116, 461] width 130 height 16
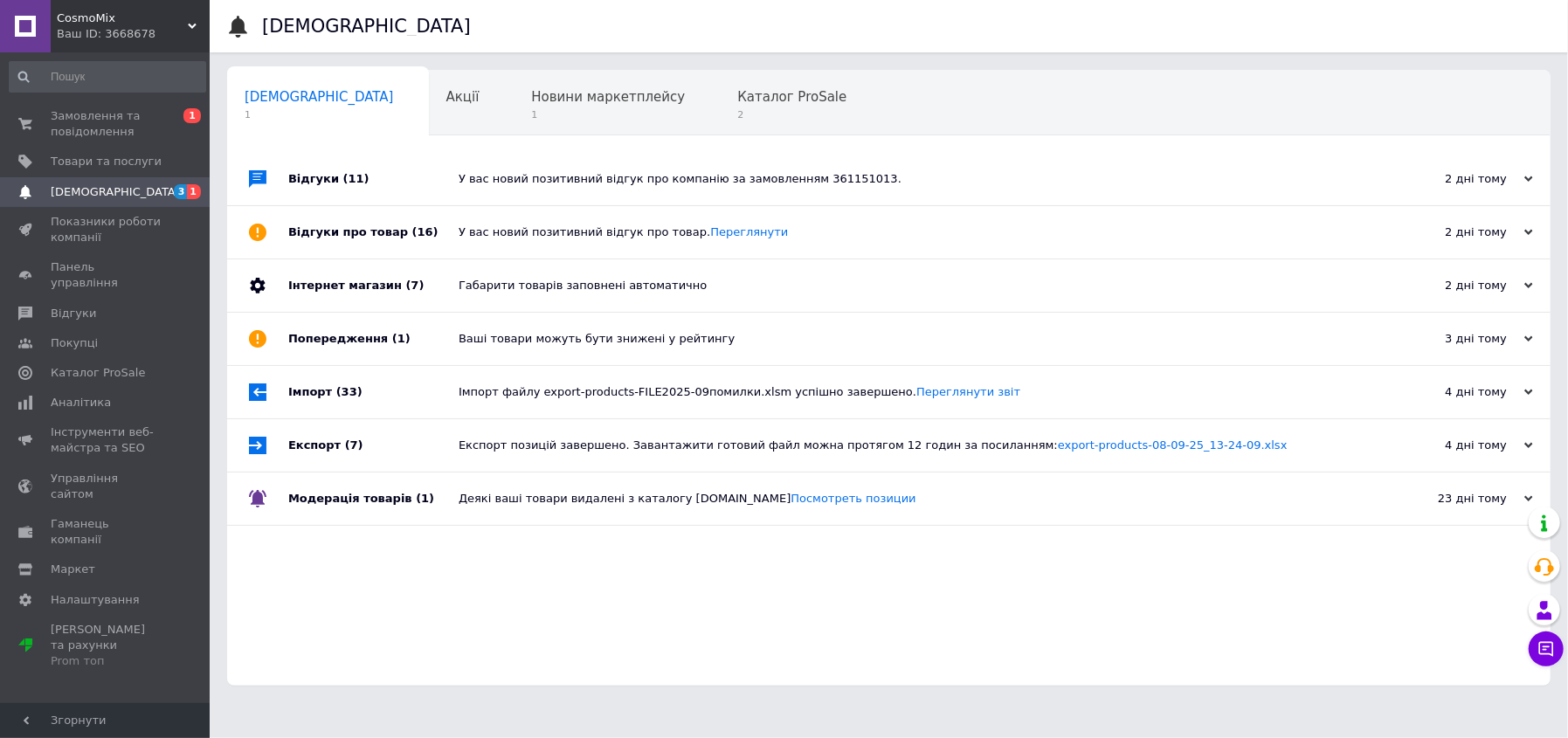
click at [77, 199] on span "[DEMOGRAPHIC_DATA]" at bounding box center [115, 191] width 129 height 16
click at [68, 124] on span "Замовлення та повідомлення" at bounding box center [106, 124] width 111 height 31
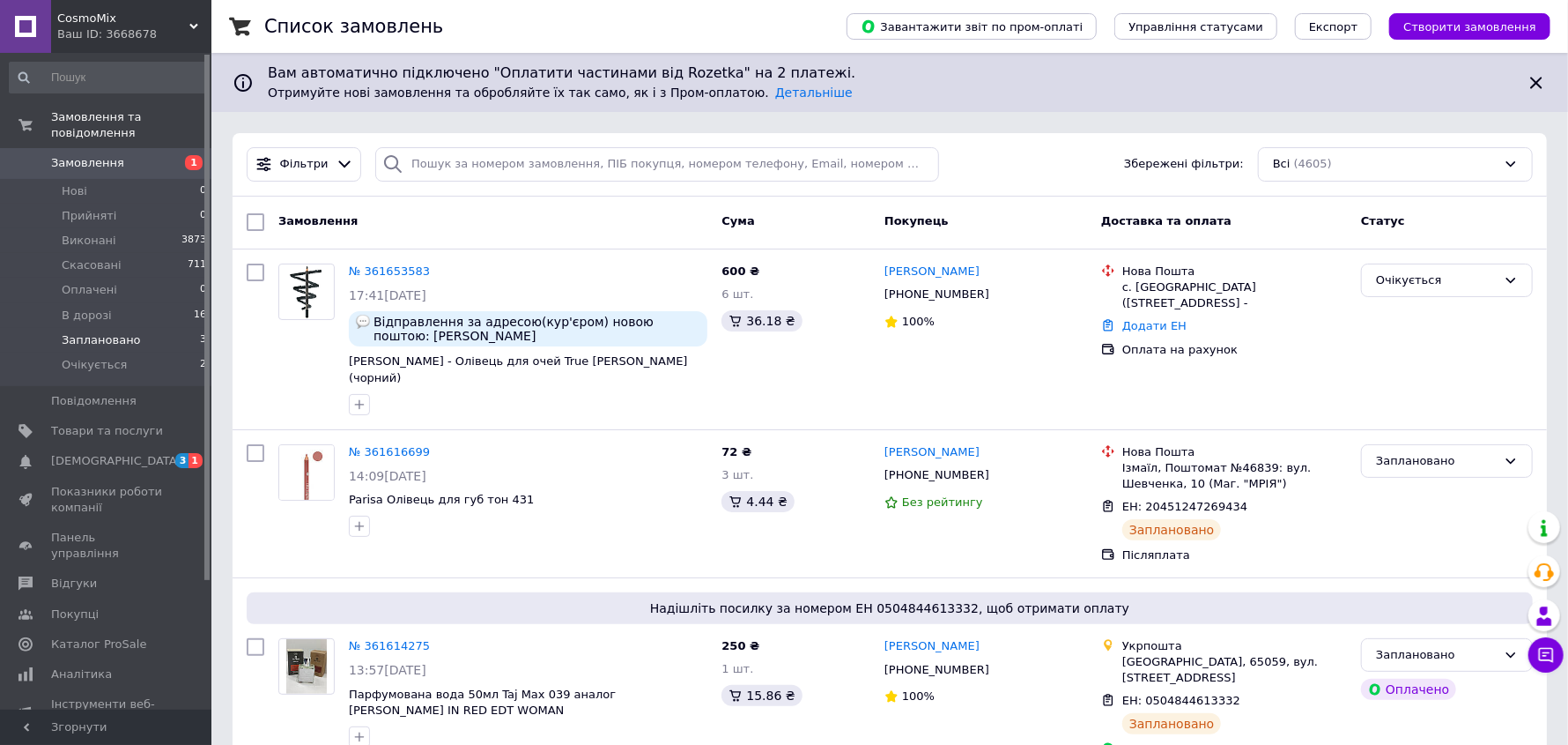
click at [102, 333] on span "Заплановано" at bounding box center [100, 340] width 79 height 16
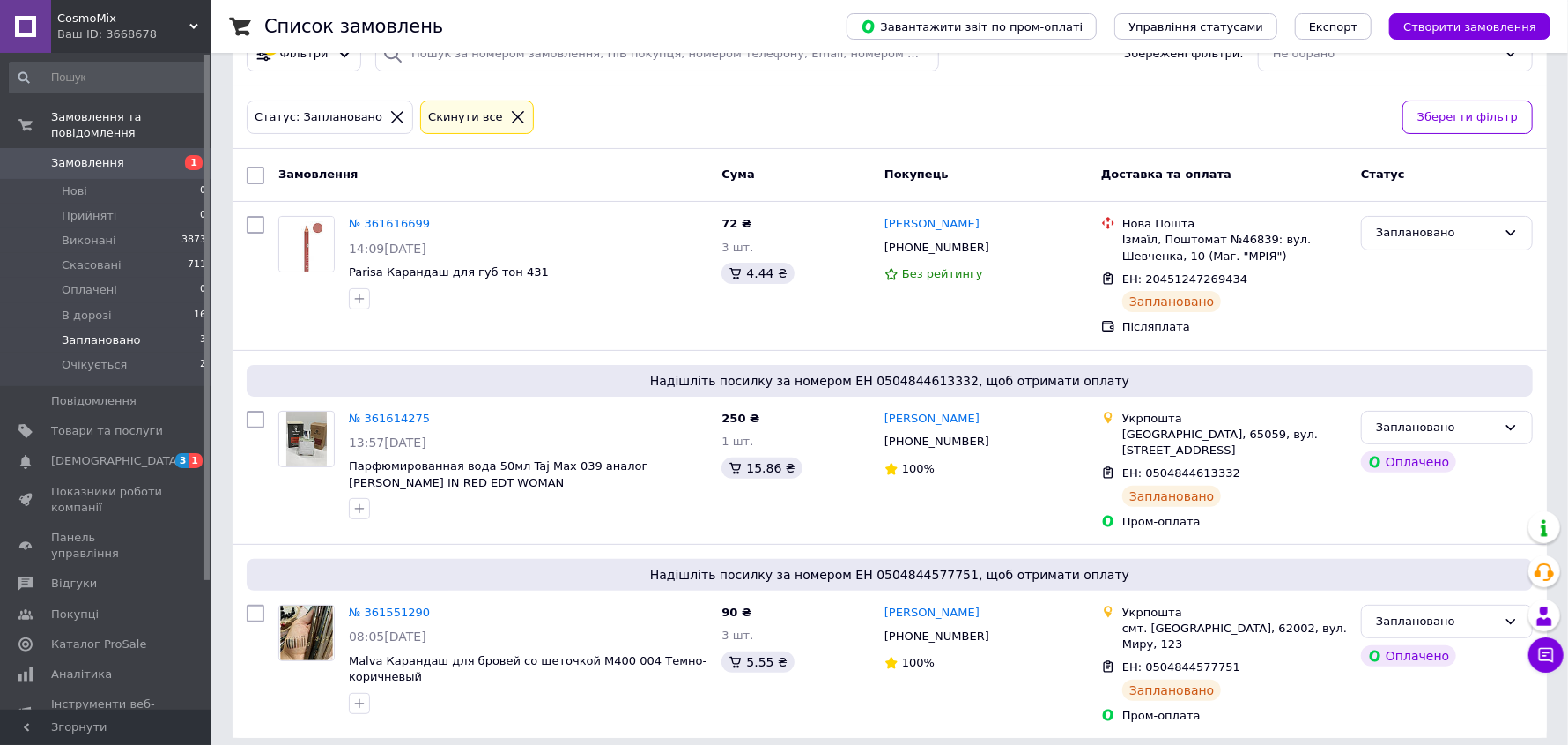
scroll to position [112, 0]
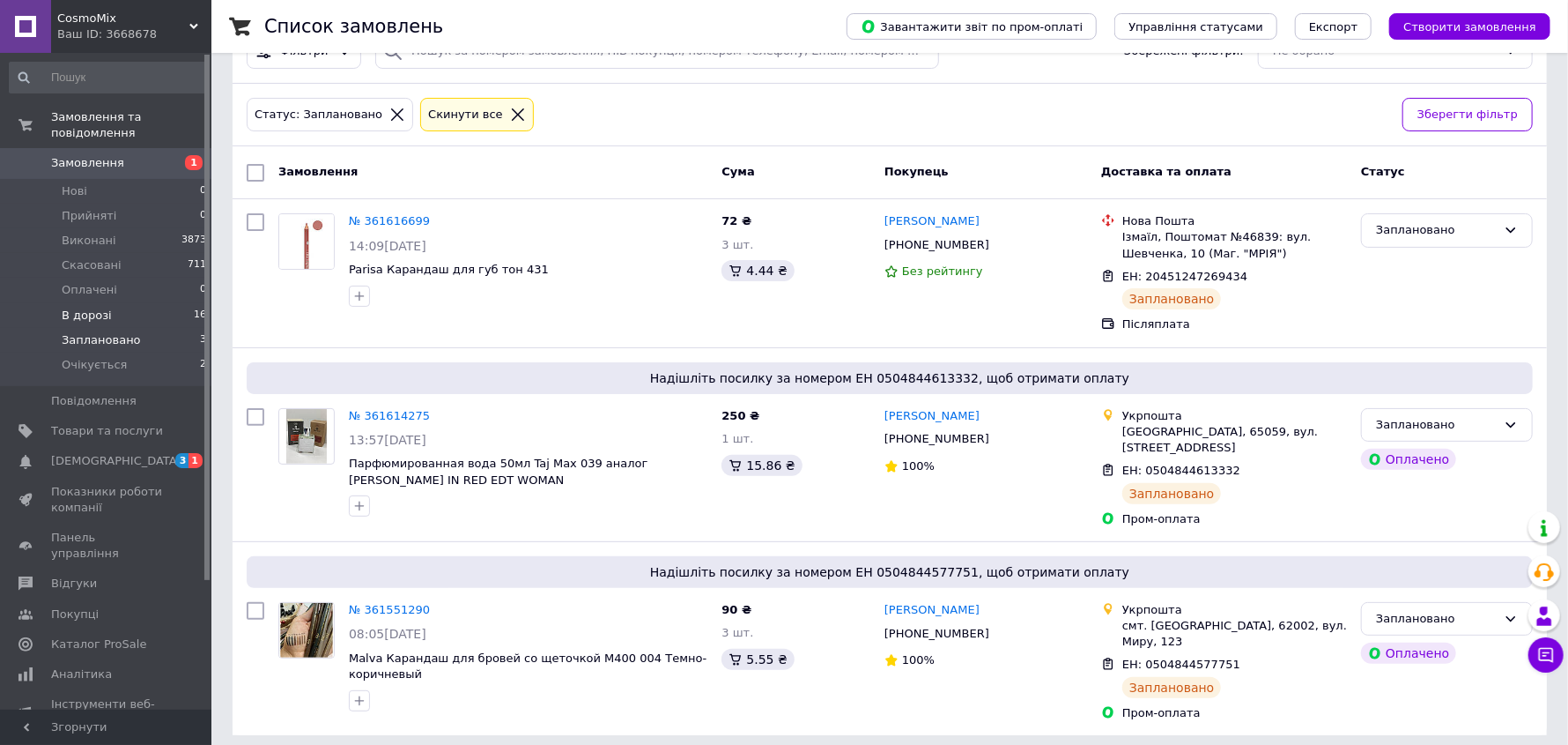
click at [100, 307] on span "В дорозі" at bounding box center [86, 315] width 50 height 16
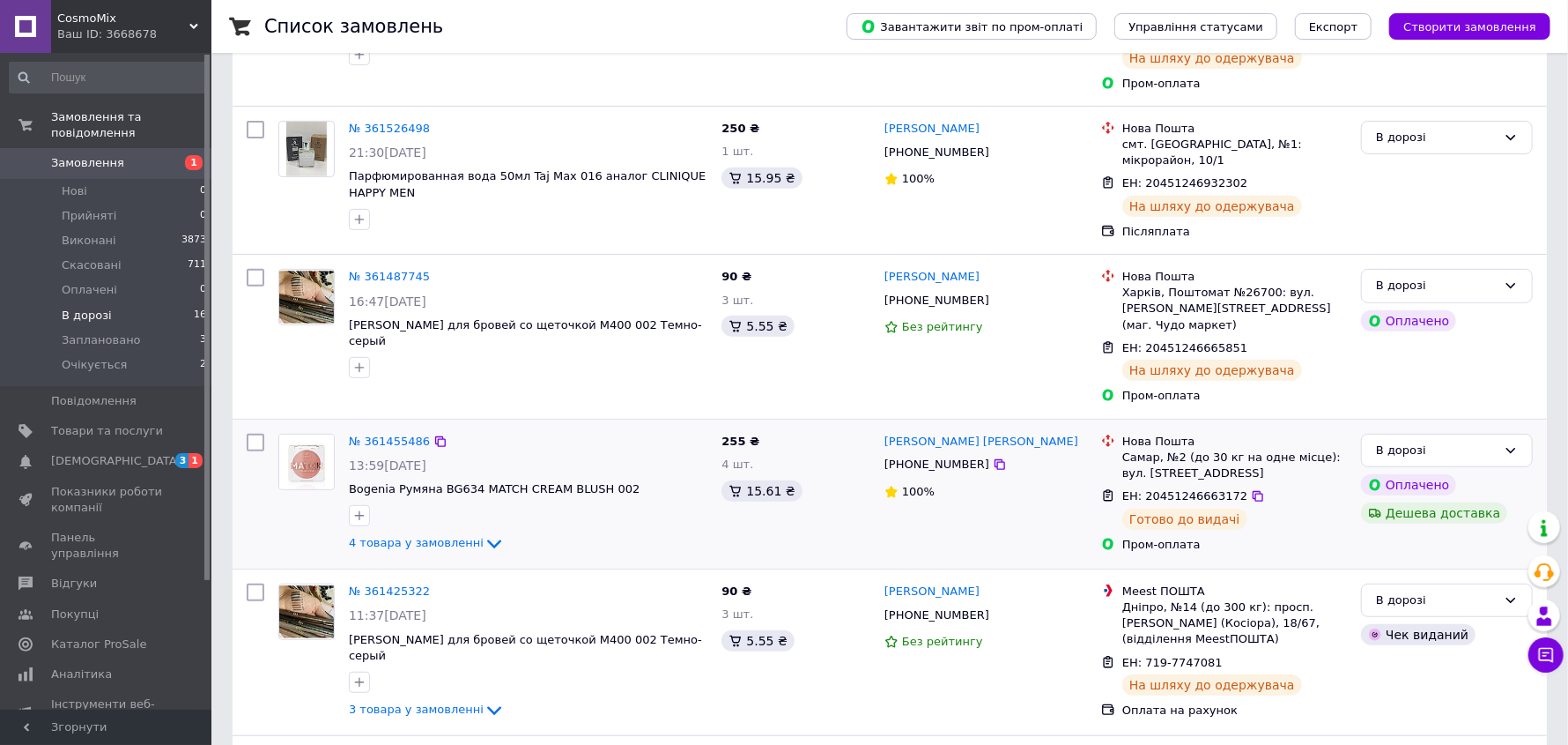
scroll to position [619, 0]
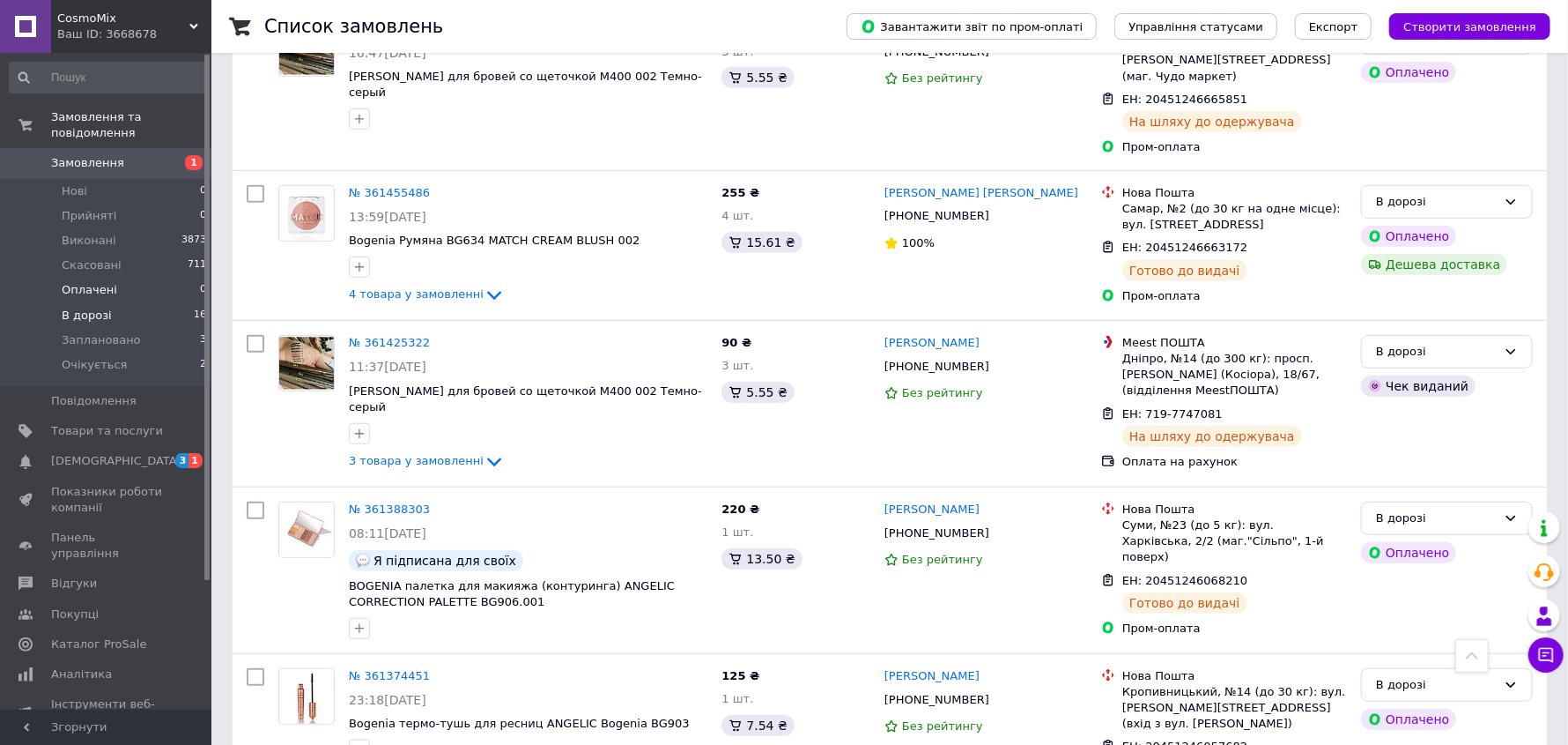
click at [97, 282] on span "Оплачені" at bounding box center [89, 290] width 56 height 16
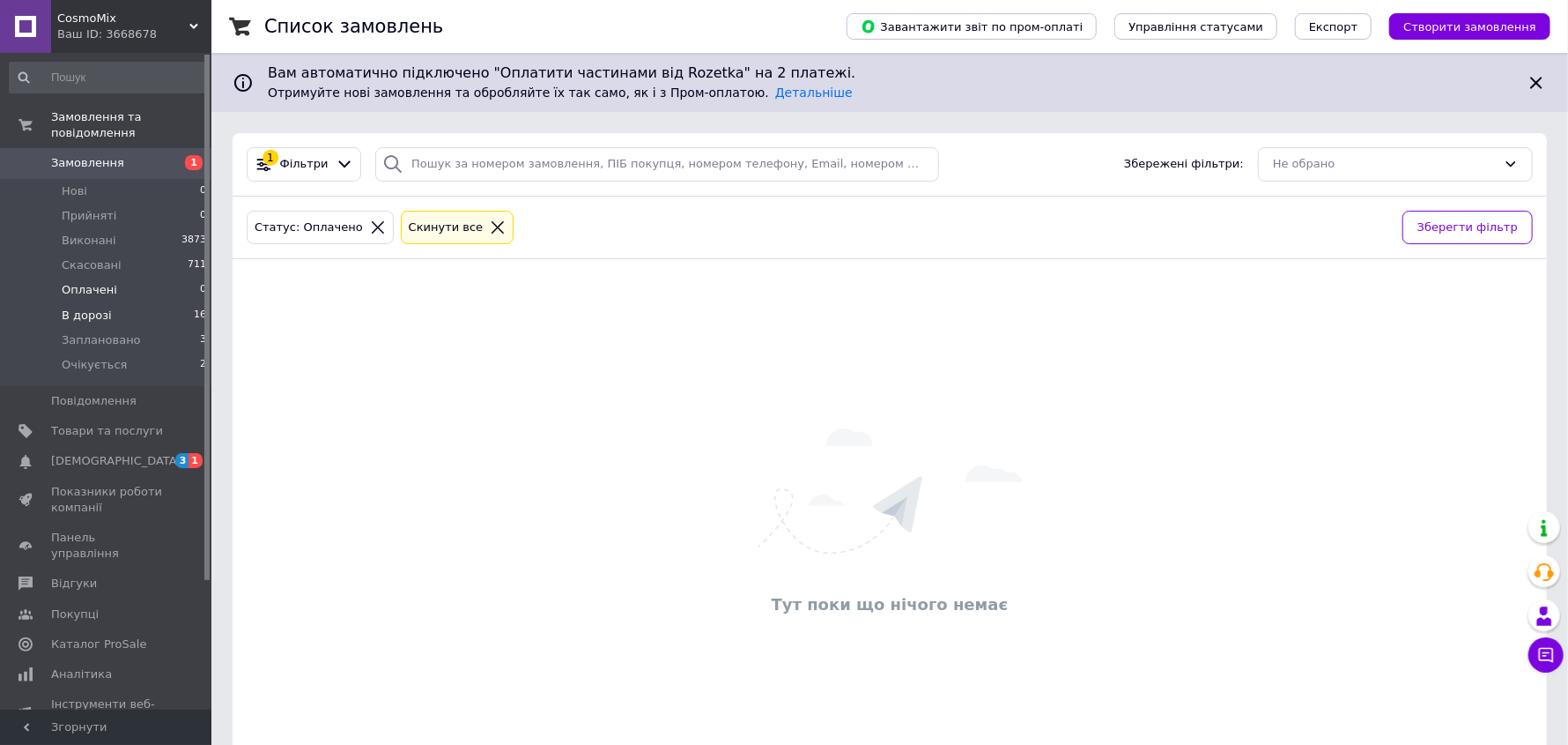
click at [90, 307] on span "В дорозі" at bounding box center [86, 315] width 50 height 16
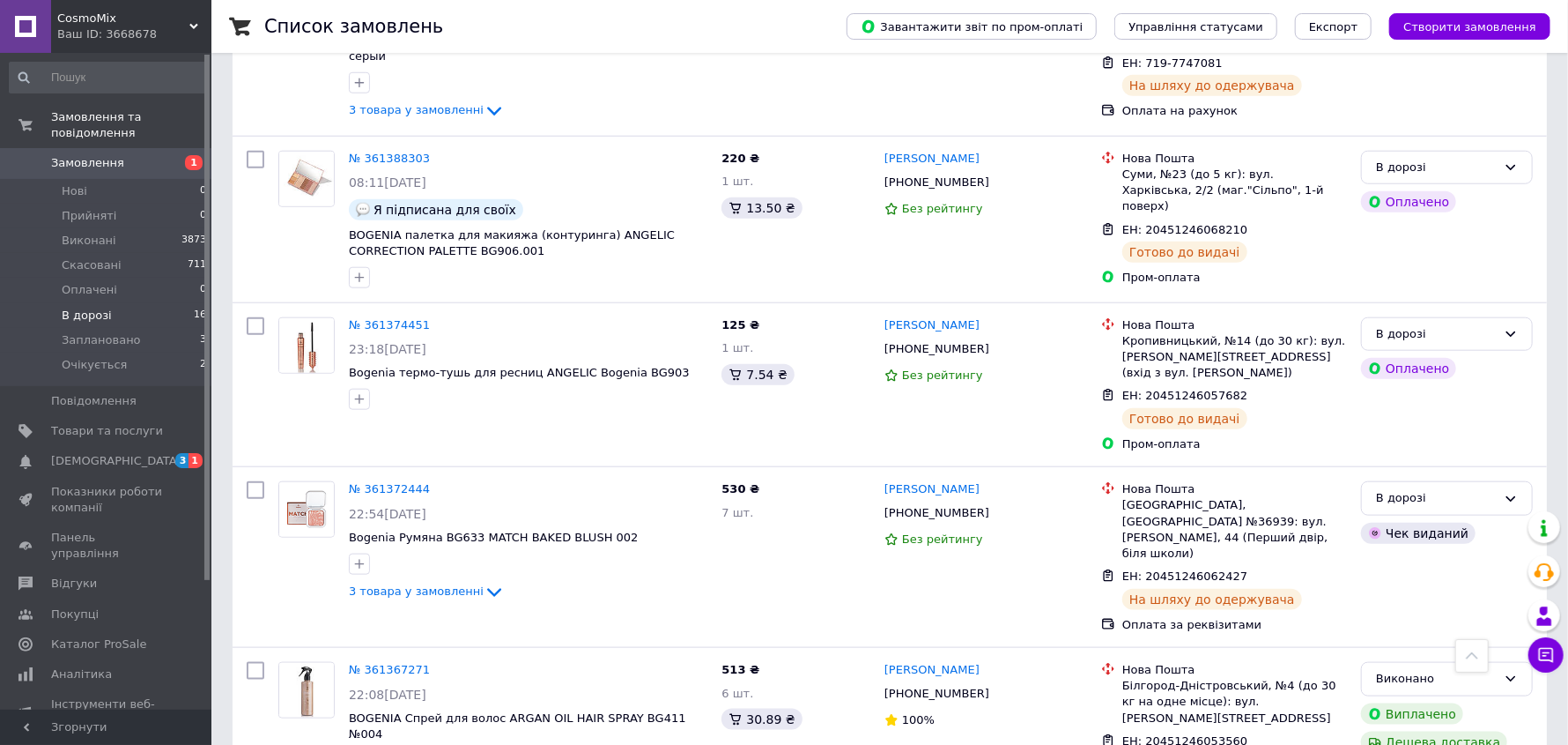
scroll to position [1058, 0]
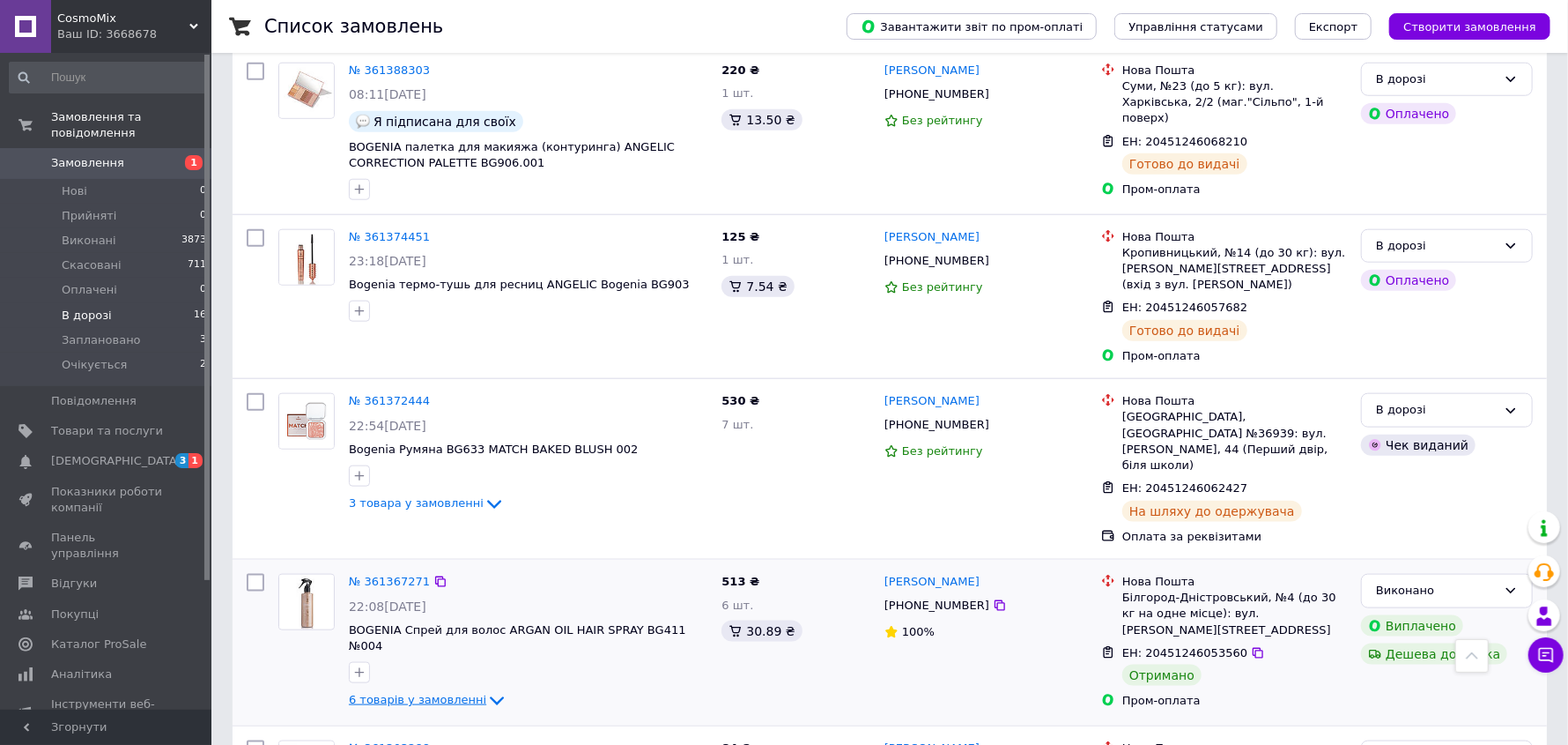
click at [486, 690] on icon at bounding box center [497, 700] width 21 height 21
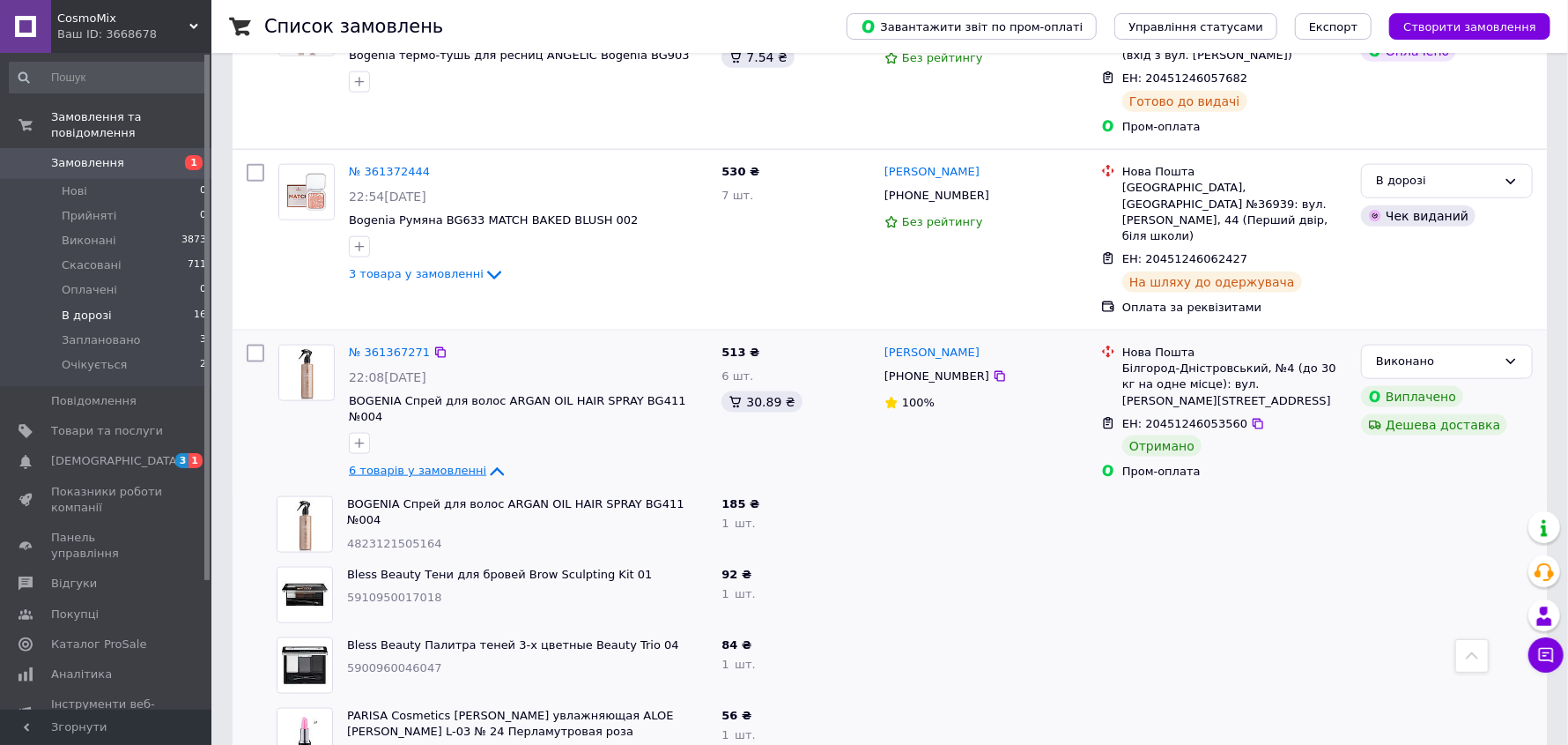
scroll to position [1234, 0]
